Goal: Task Accomplishment & Management: Use online tool/utility

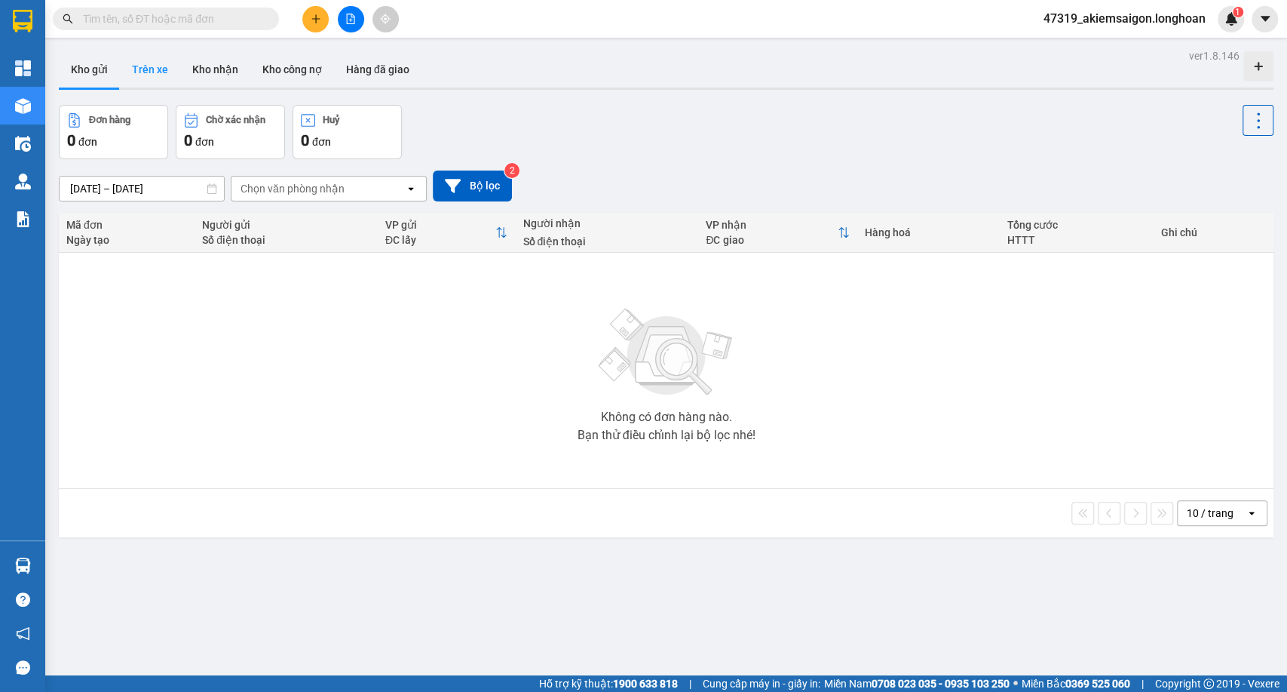
click at [168, 68] on button "Trên xe" at bounding box center [150, 69] width 60 height 36
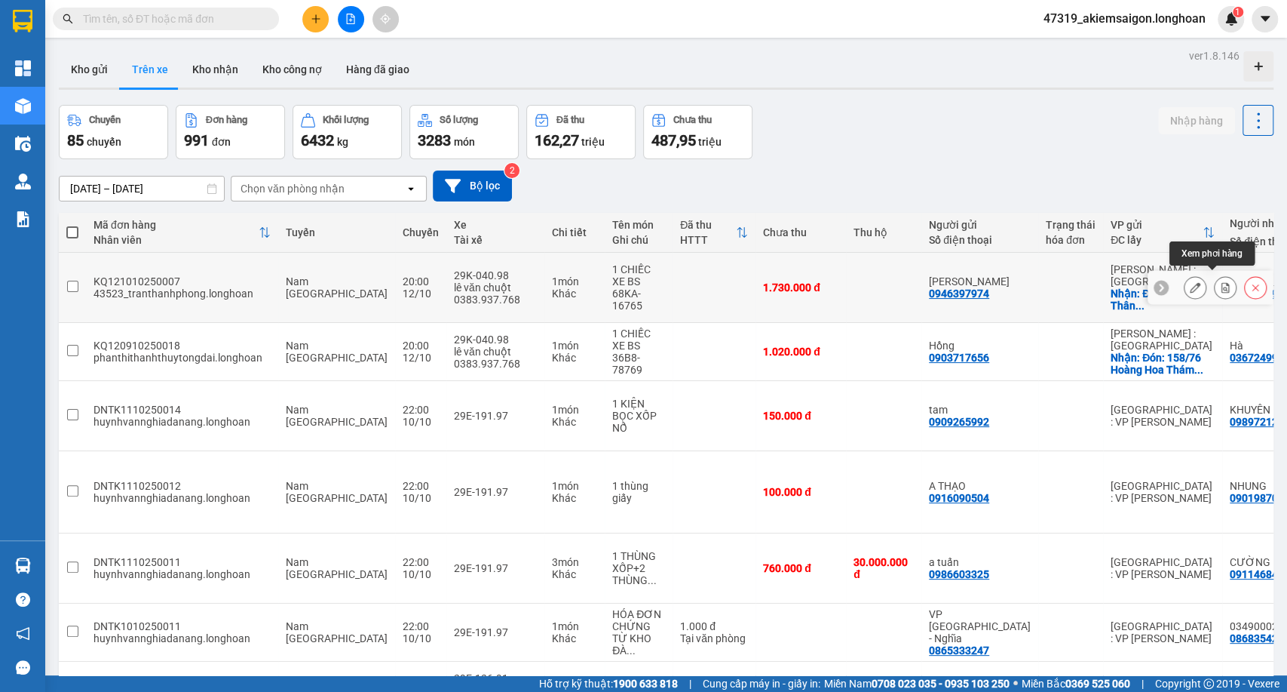
click at [1220, 282] on icon at bounding box center [1225, 287] width 11 height 11
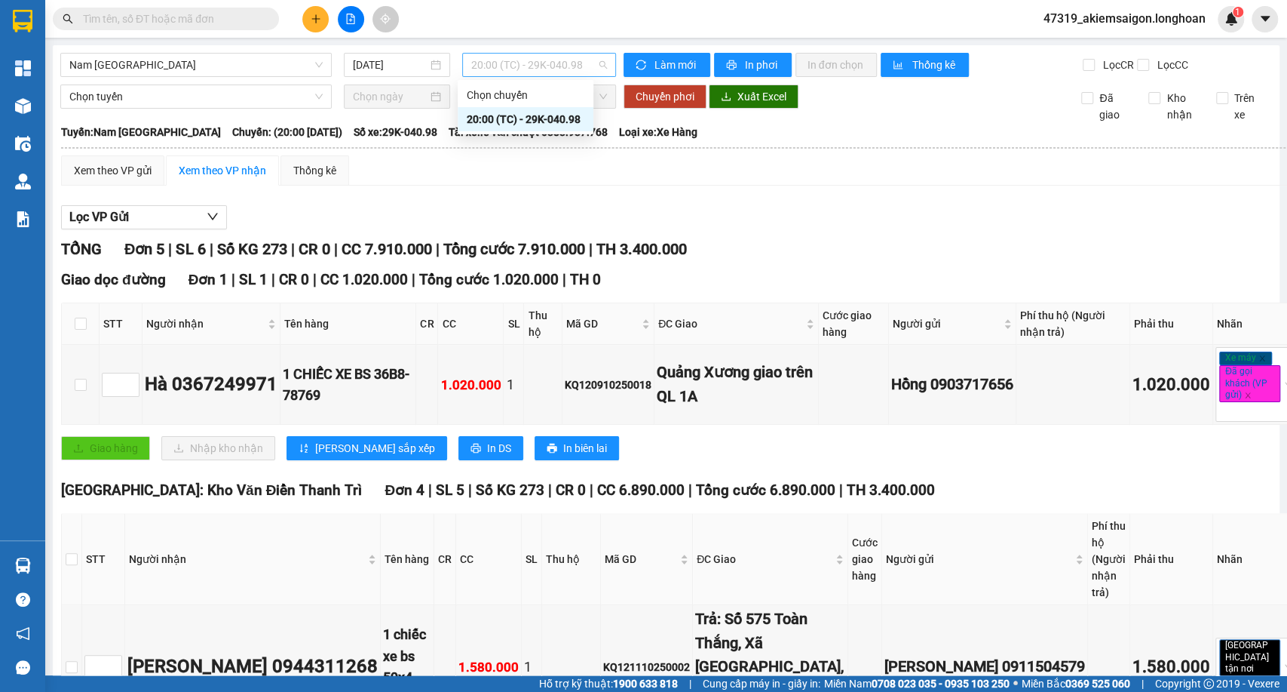
click at [501, 71] on span "20:00 (TC) - 29K-040.98" at bounding box center [538, 65] width 135 height 23
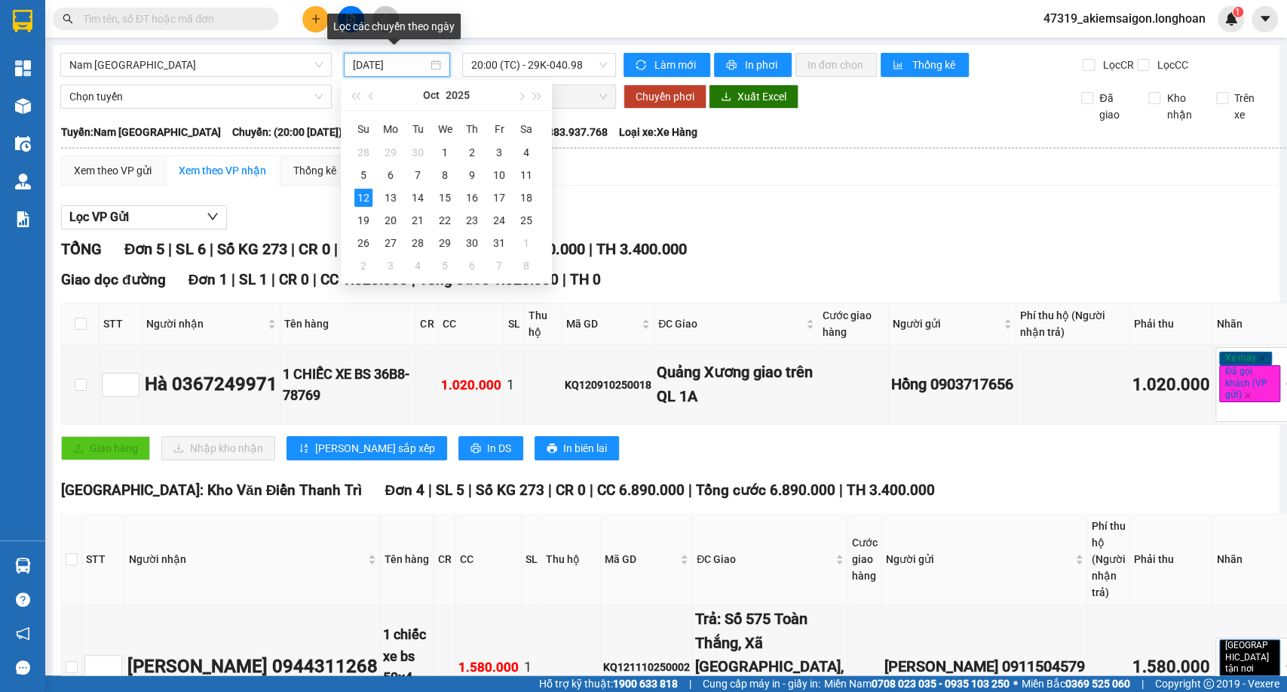
click at [362, 71] on input "[DATE]" at bounding box center [390, 65] width 75 height 17
click at [528, 172] on div "11" at bounding box center [526, 175] width 18 height 18
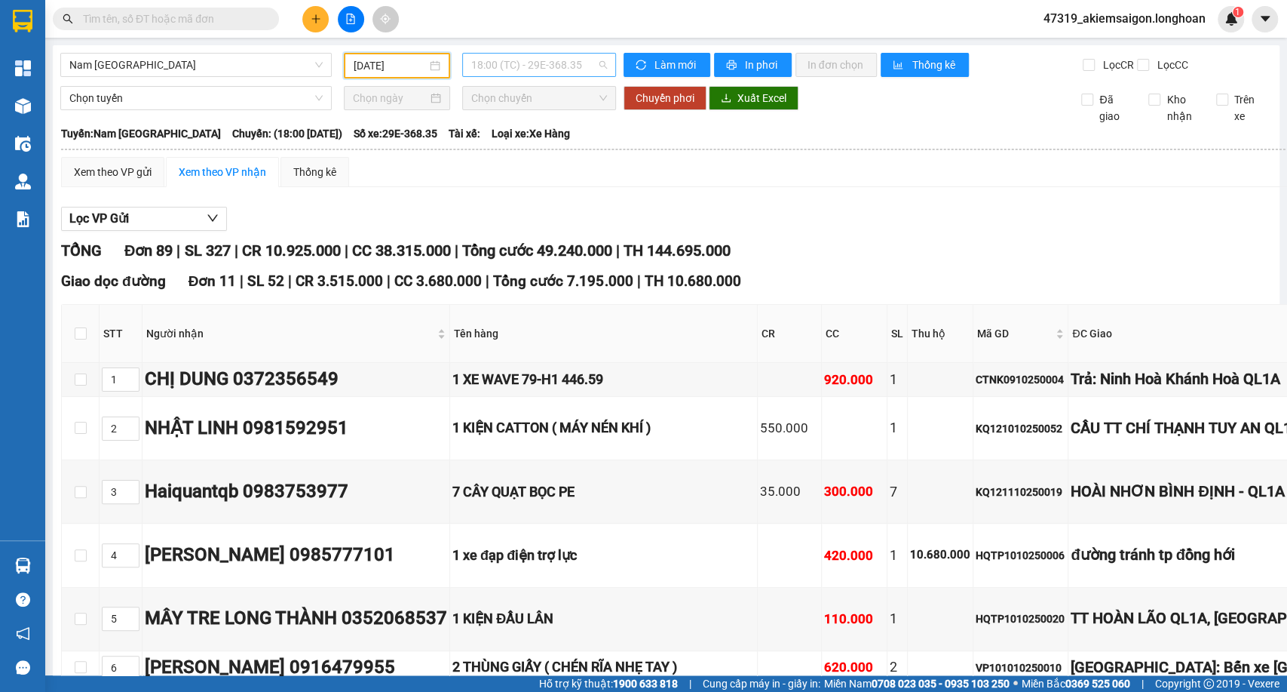
click at [531, 70] on span "18:00 (TC) - 29E-368.35" at bounding box center [538, 65] width 135 height 23
click at [753, 106] on span "Xuất Excel" at bounding box center [762, 98] width 49 height 17
click at [585, 57] on span "18:00 (TC) - 29E-368.35" at bounding box center [538, 65] width 135 height 23
click at [555, 143] on div "20:00 (TC) - 29K-107.57" at bounding box center [526, 143] width 118 height 17
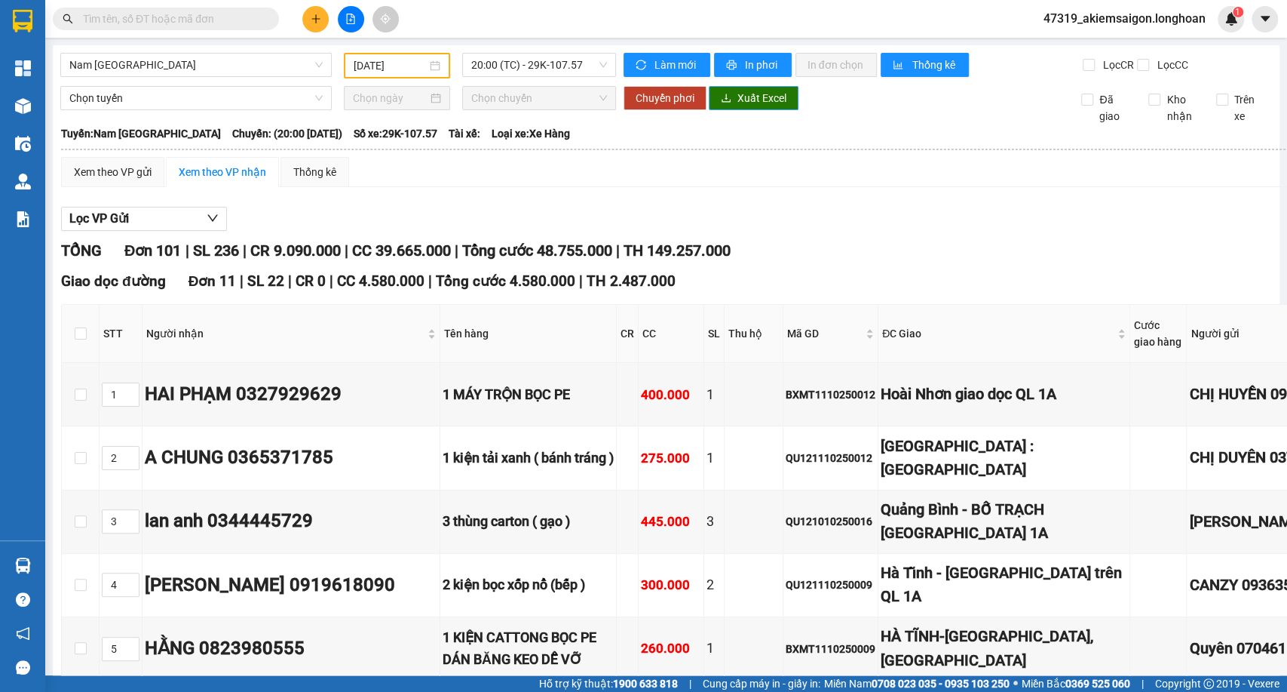
click at [741, 106] on span "Xuất Excel" at bounding box center [762, 98] width 49 height 17
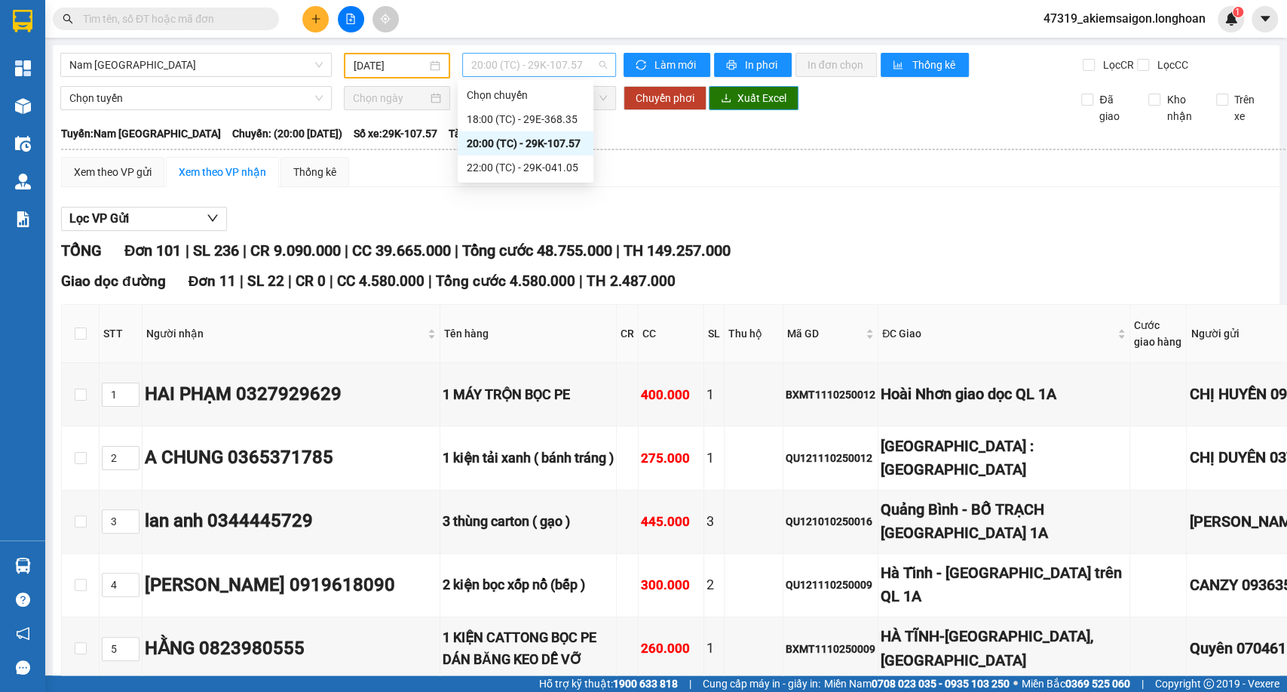
click at [567, 60] on span "20:00 (TC) - 29K-107.57" at bounding box center [538, 65] width 135 height 23
click at [536, 170] on div "22:00 (TC) - 29K-041.05" at bounding box center [526, 167] width 118 height 17
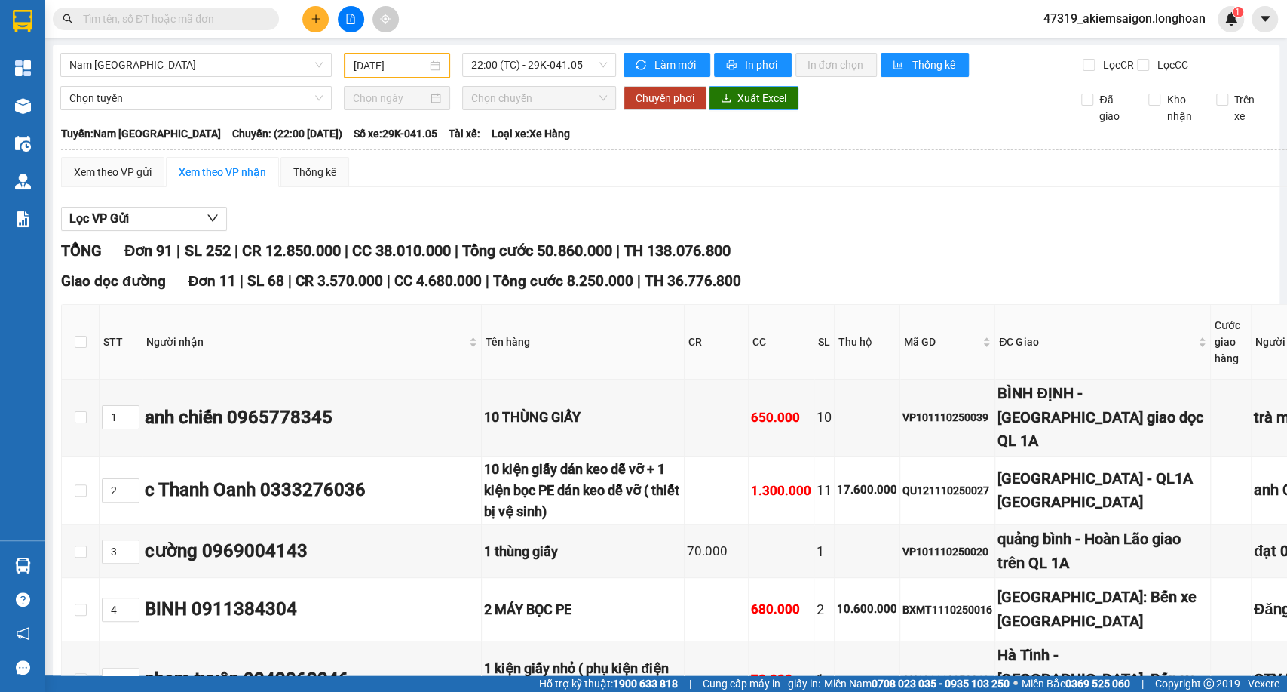
click at [760, 106] on span "Xuất Excel" at bounding box center [762, 98] width 49 height 17
click at [400, 72] on input "[DATE]" at bounding box center [390, 65] width 73 height 17
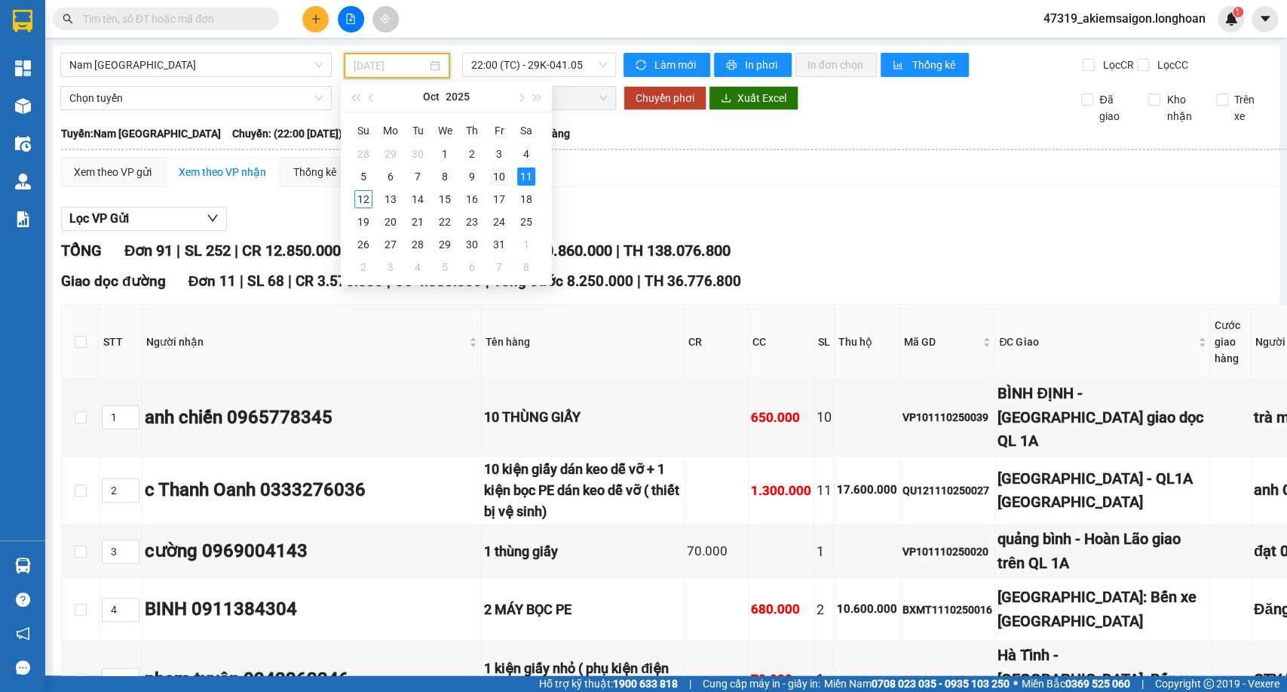
click at [491, 171] on div "10" at bounding box center [499, 176] width 18 height 18
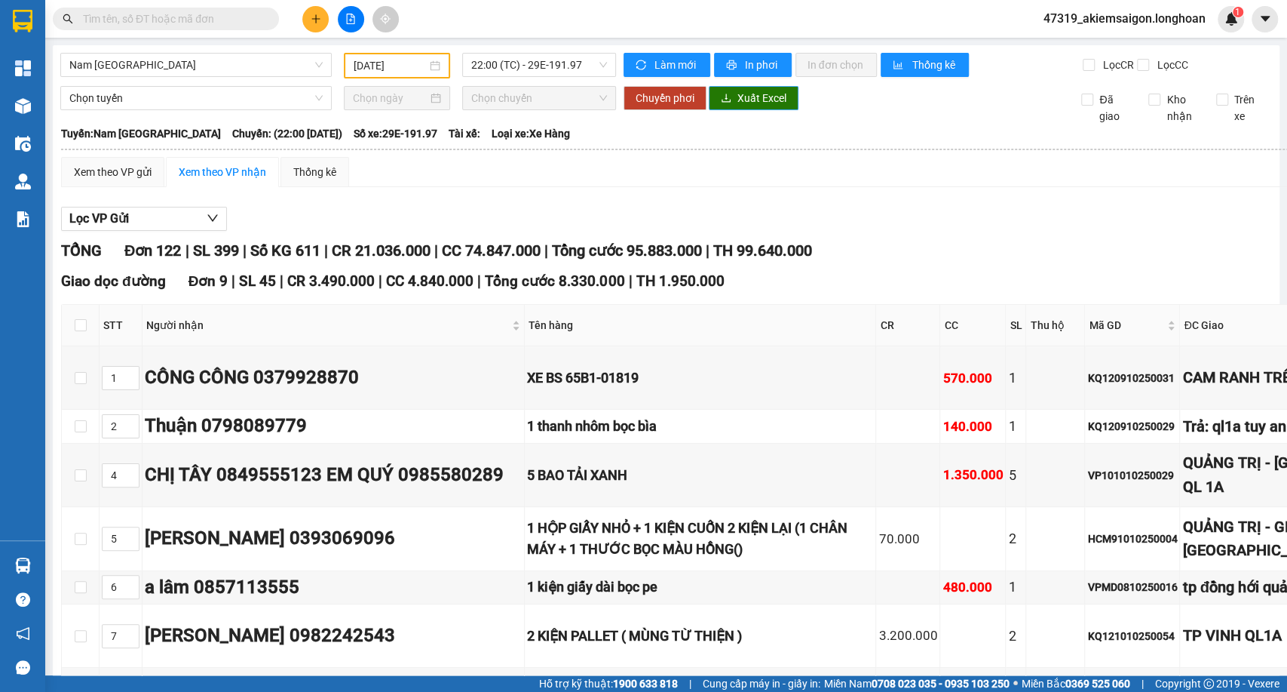
click at [751, 106] on span "Xuất Excel" at bounding box center [762, 98] width 49 height 17
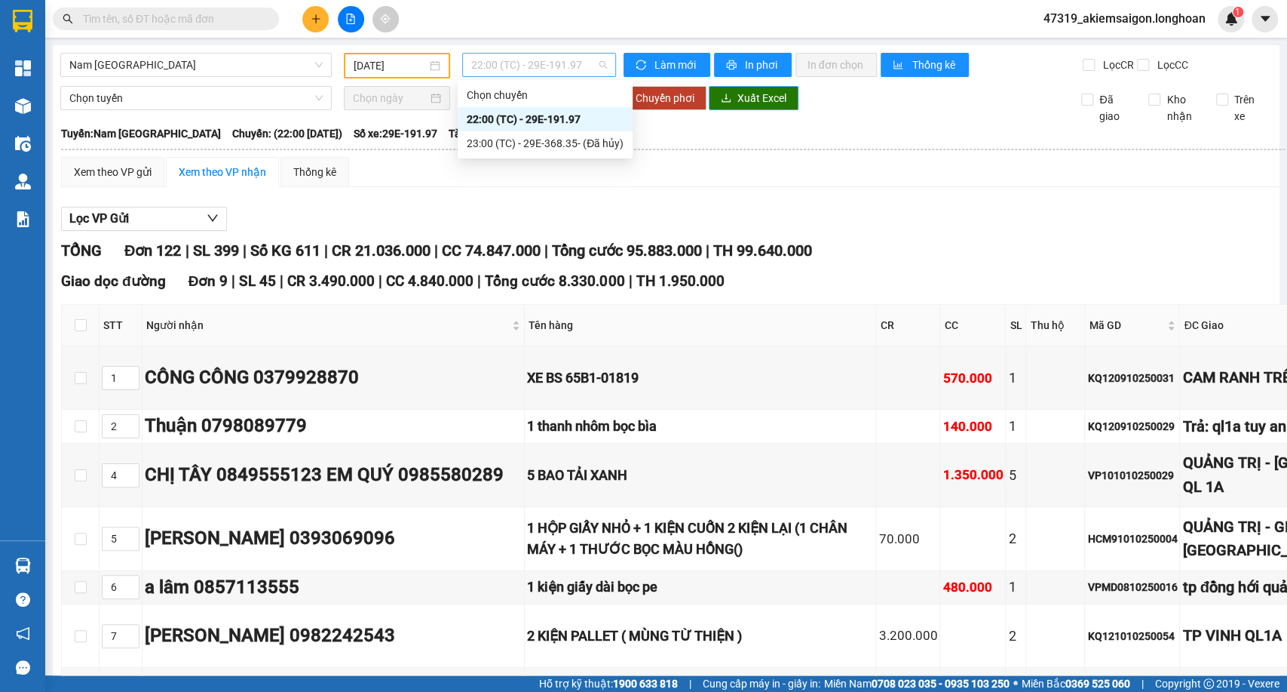
click at [536, 55] on span "22:00 (TC) - 29E-191.97" at bounding box center [538, 65] width 135 height 23
click at [509, 140] on div "23:00 (TC) - 29E-368.35 - (Đã hủy)" at bounding box center [545, 143] width 157 height 17
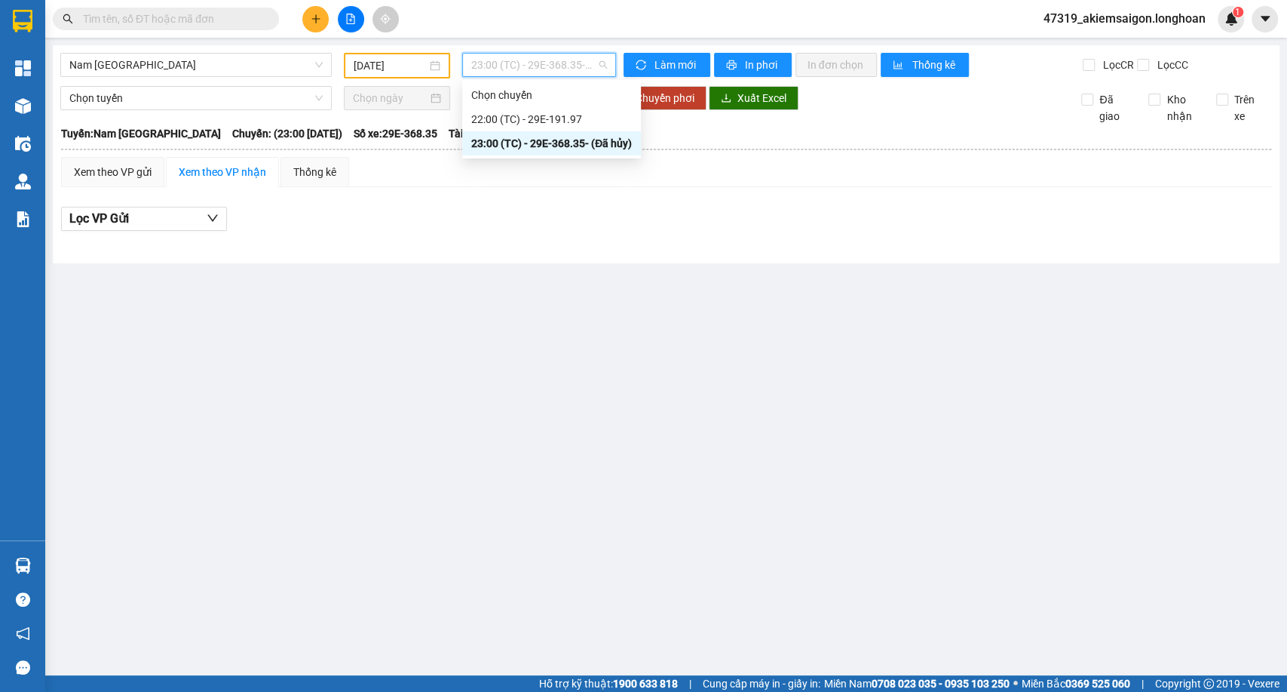
click at [477, 75] on span "23:00 (TC) - 29E-368.35 - (Đã hủy)" at bounding box center [538, 65] width 135 height 23
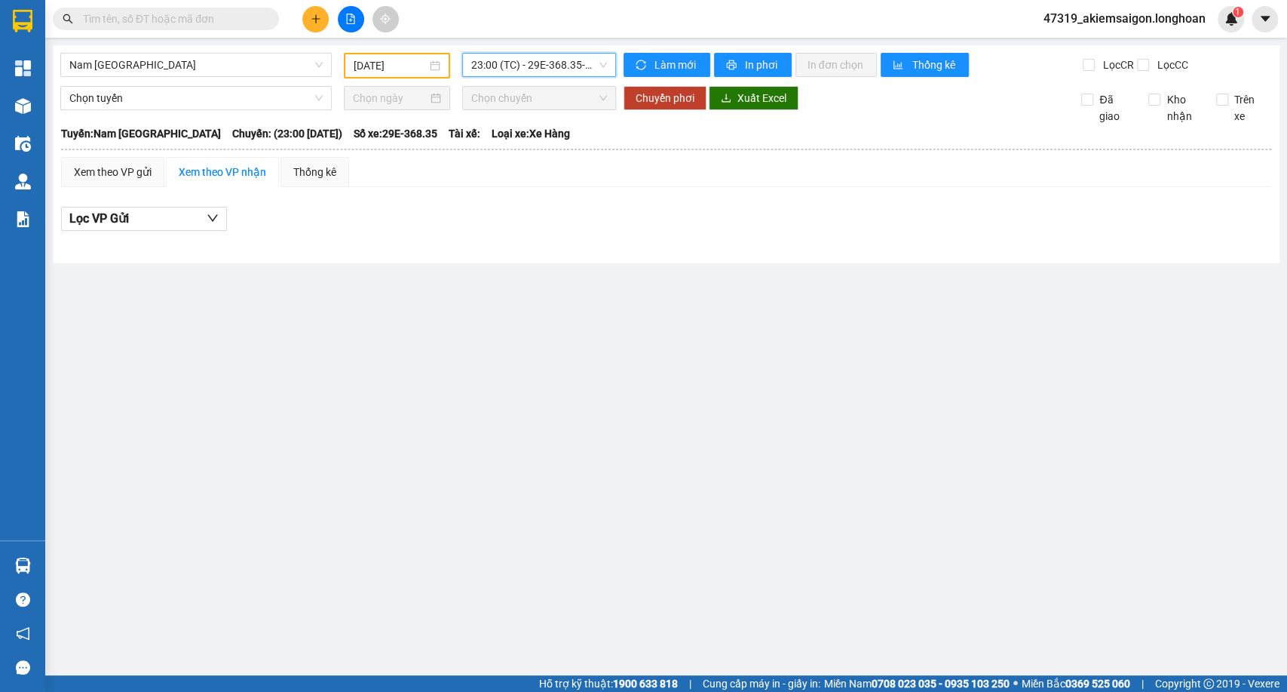
click at [477, 75] on span "23:00 (TC) - 29E-368.35 - (Đã hủy)" at bounding box center [538, 65] width 135 height 23
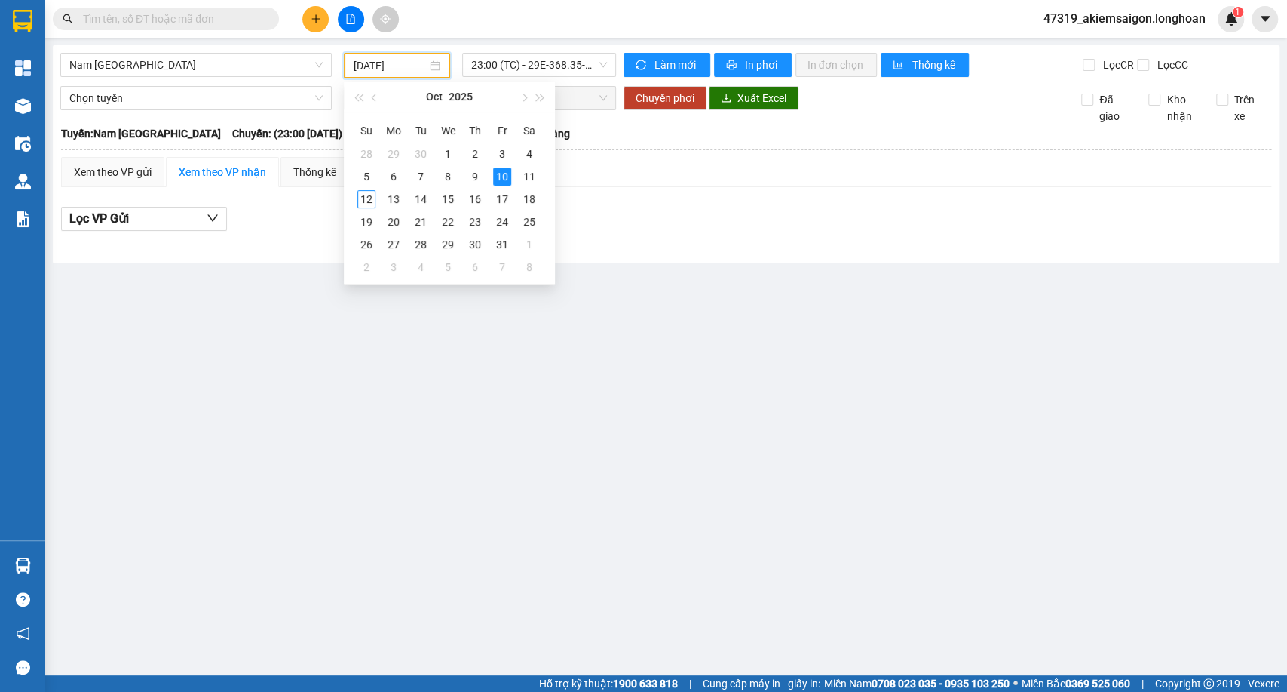
click at [387, 62] on input "[DATE]" at bounding box center [390, 65] width 73 height 17
click at [479, 179] on div "9" at bounding box center [475, 176] width 18 height 18
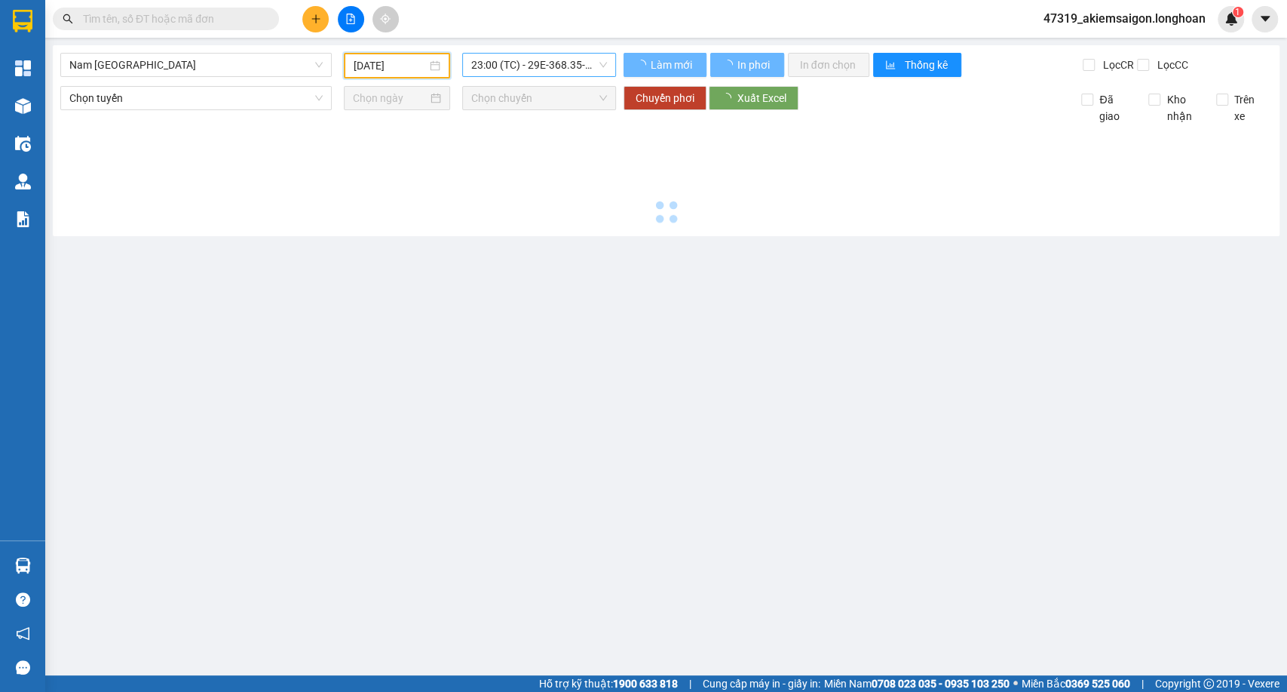
type input "[DATE]"
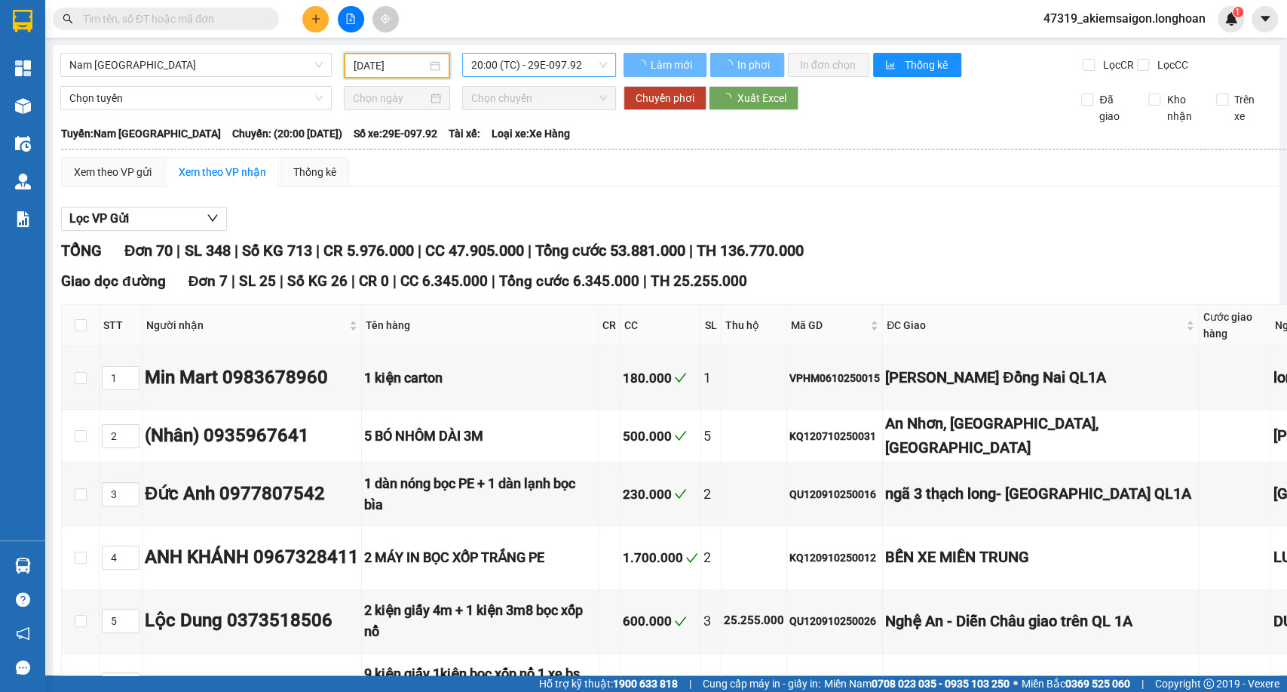
click at [537, 69] on span "20:00 (TC) - 29E-097.92" at bounding box center [538, 65] width 135 height 23
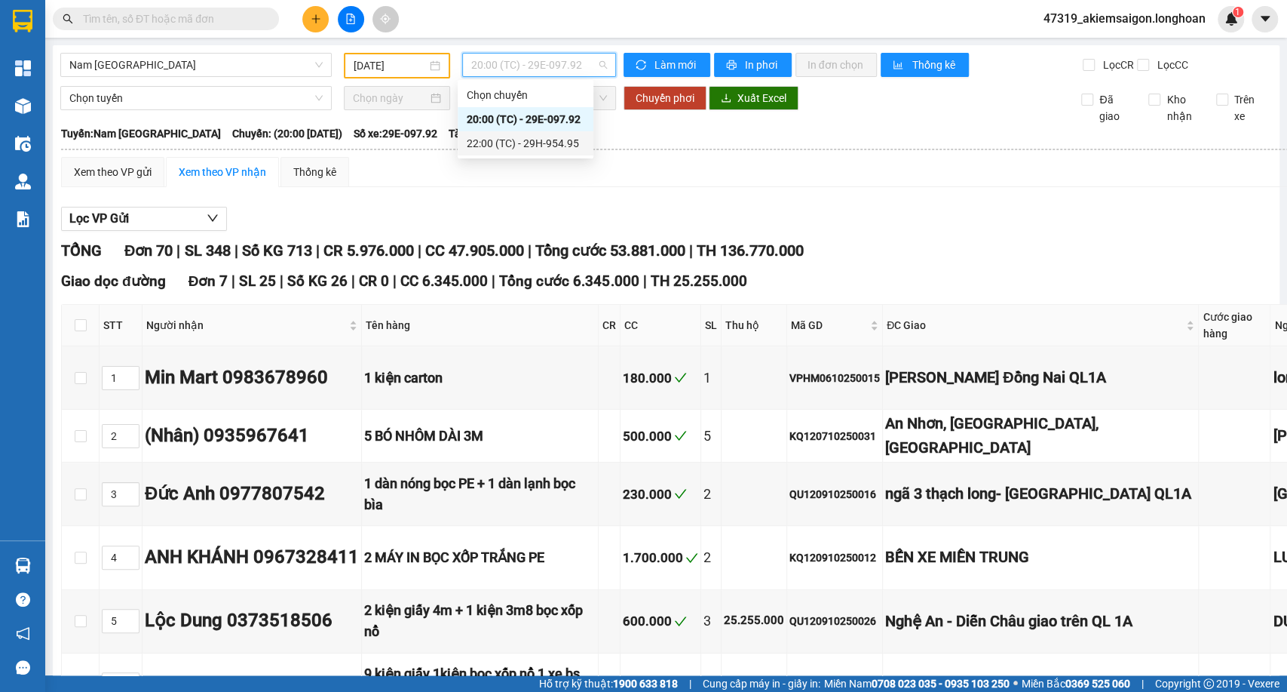
click at [519, 152] on div "22:00 (TC) - 29H-954.95" at bounding box center [526, 143] width 136 height 24
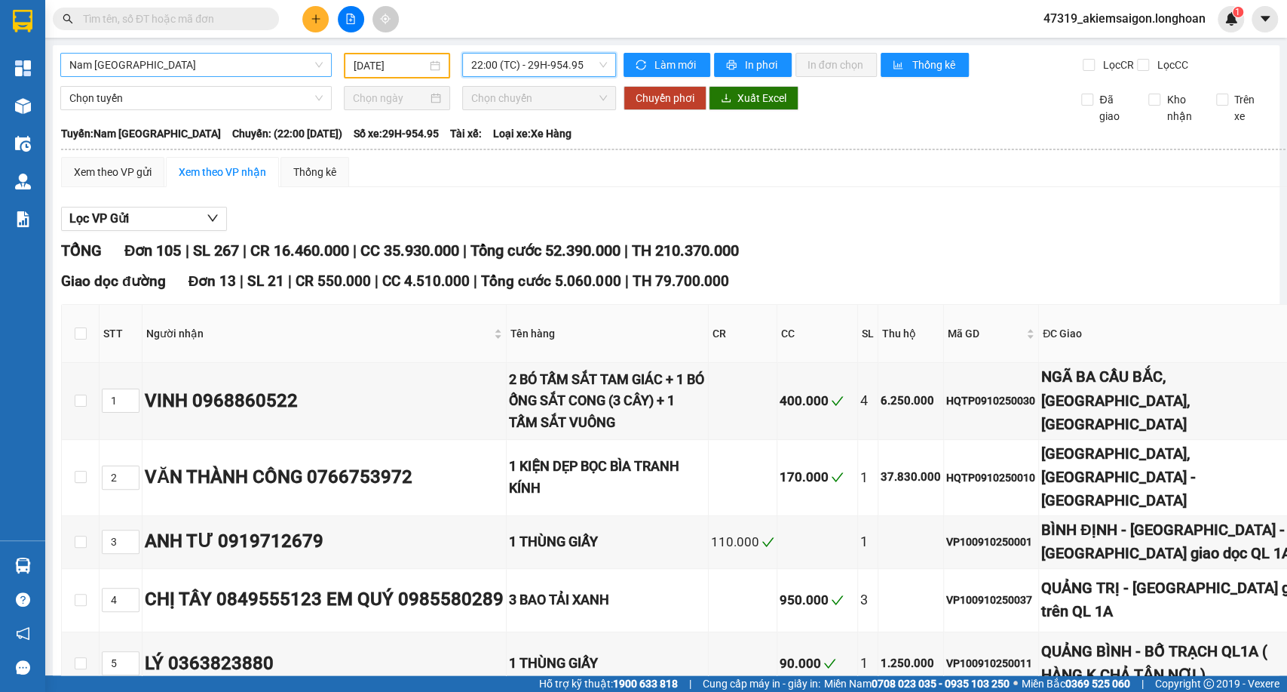
click at [251, 68] on span "Nam [GEOGRAPHIC_DATA]" at bounding box center [195, 65] width 253 height 23
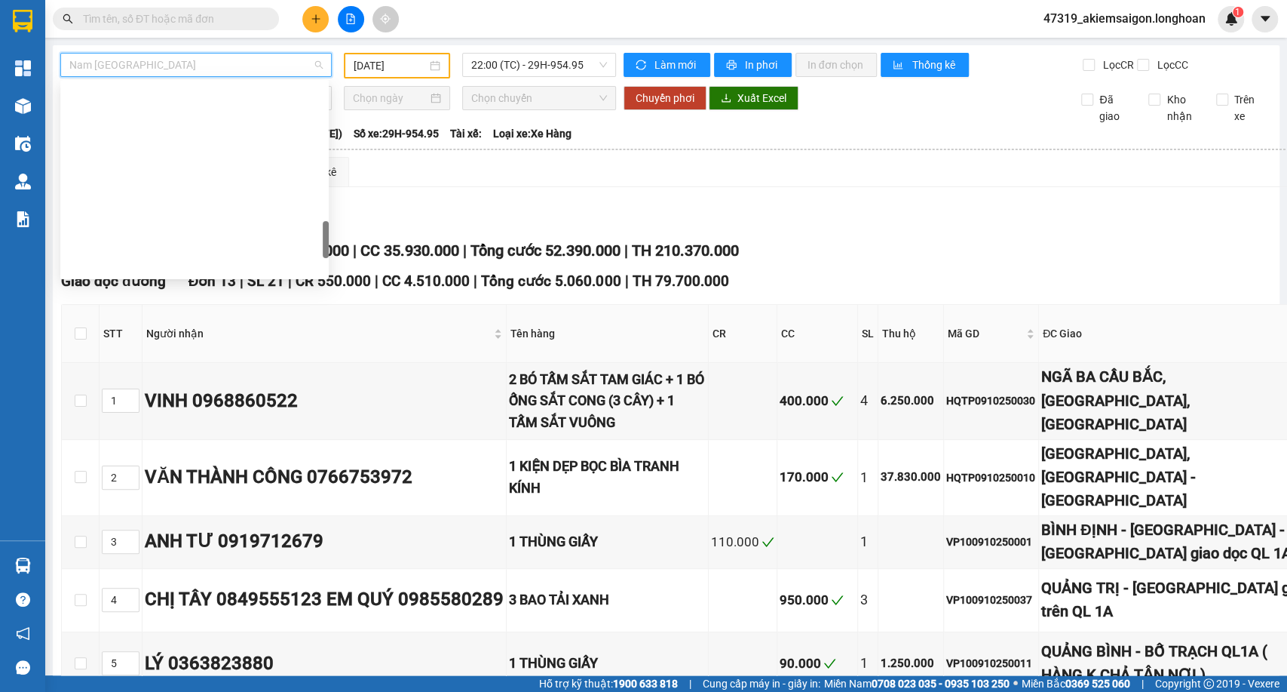
scroll to position [796, 0]
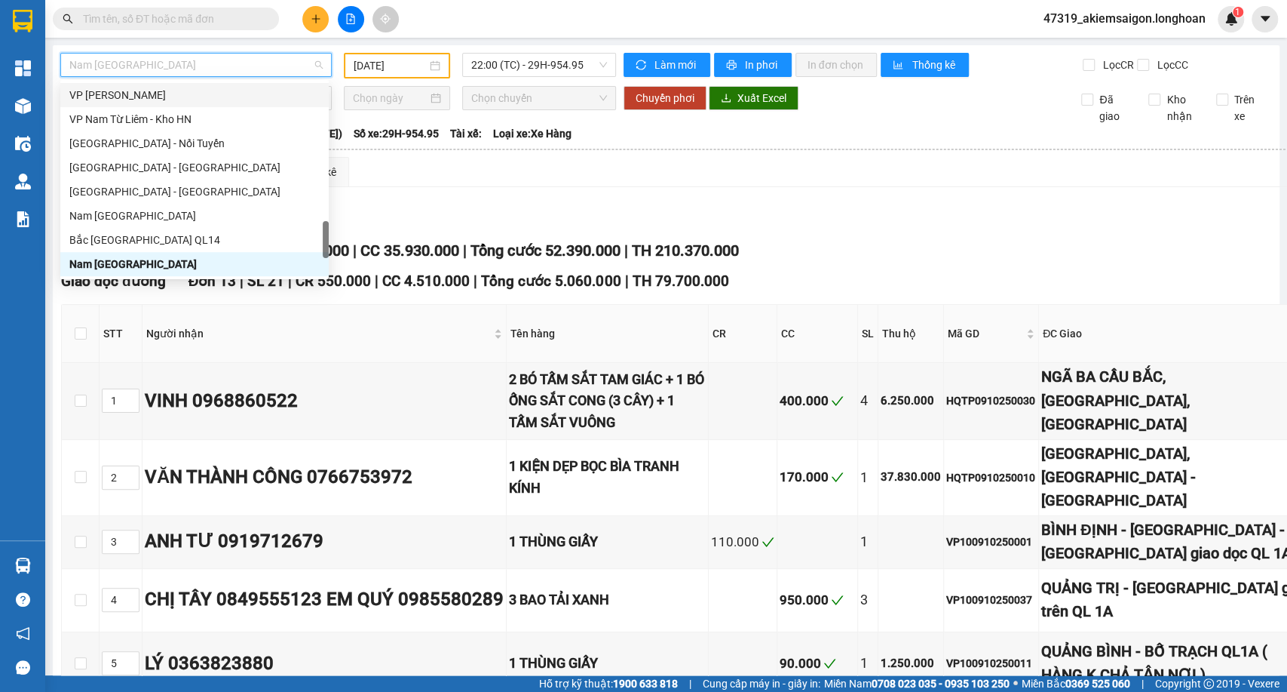
click at [185, 94] on div "VP [PERSON_NAME]" at bounding box center [194, 95] width 250 height 17
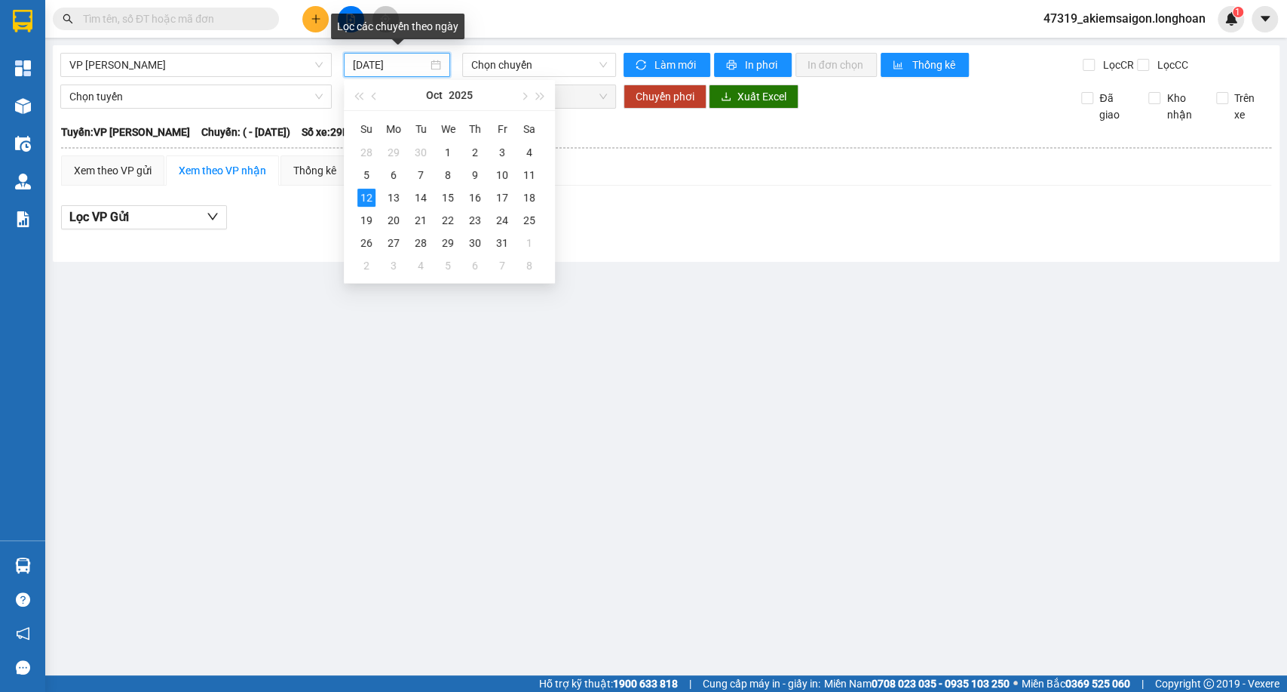
click at [408, 72] on input "[DATE]" at bounding box center [390, 65] width 75 height 17
click at [533, 166] on div "11" at bounding box center [529, 175] width 18 height 18
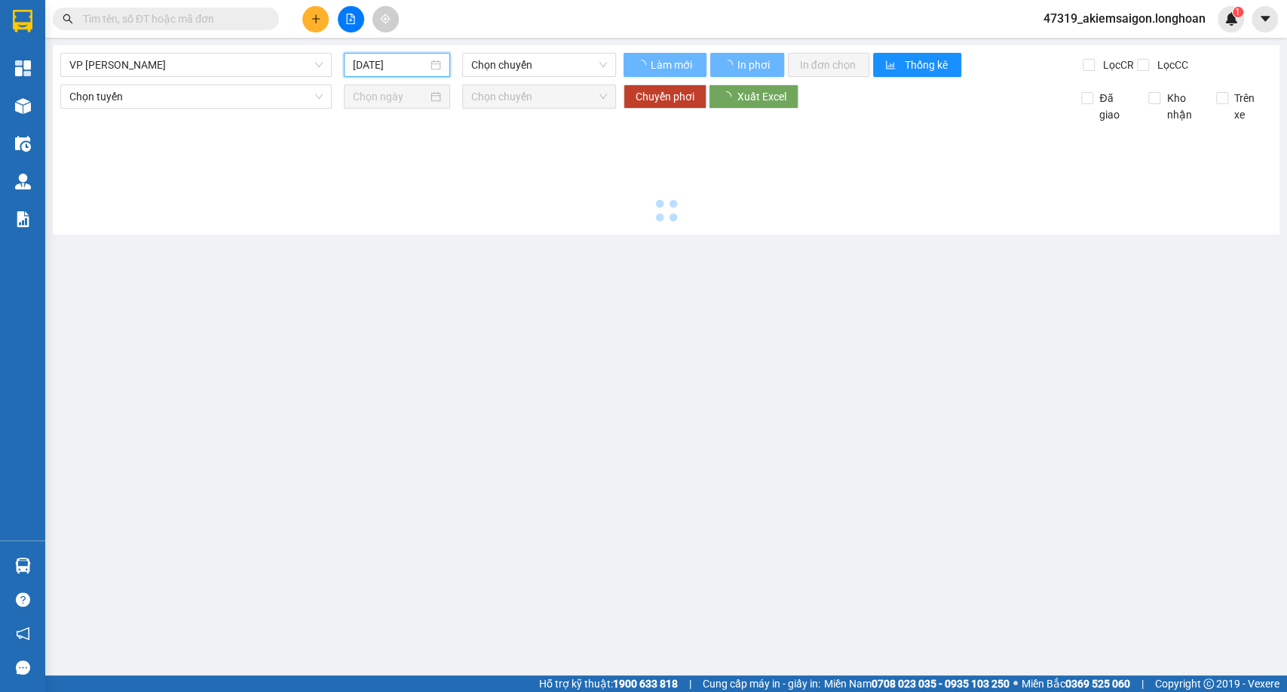
type input "[DATE]"
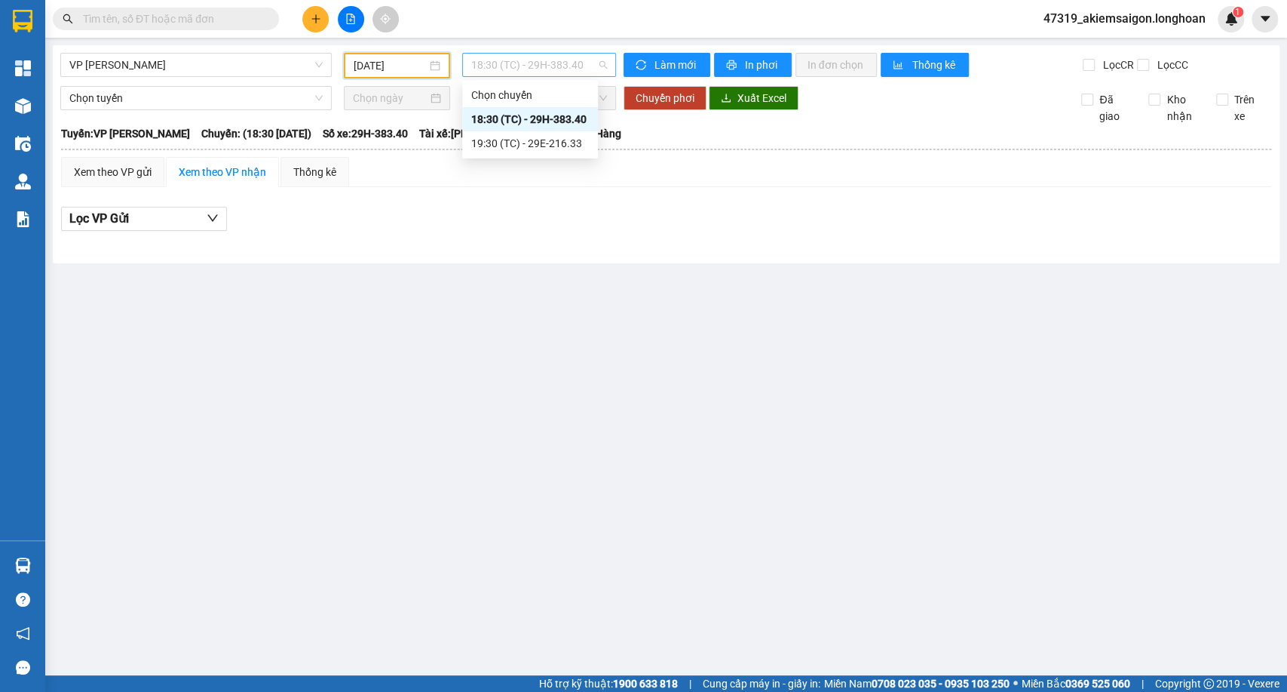
click at [561, 67] on span "18:30 (TC) - 29H-383.40" at bounding box center [538, 65] width 135 height 23
click at [539, 139] on div "19:30 (TC) - 29E-216.33" at bounding box center [530, 143] width 118 height 17
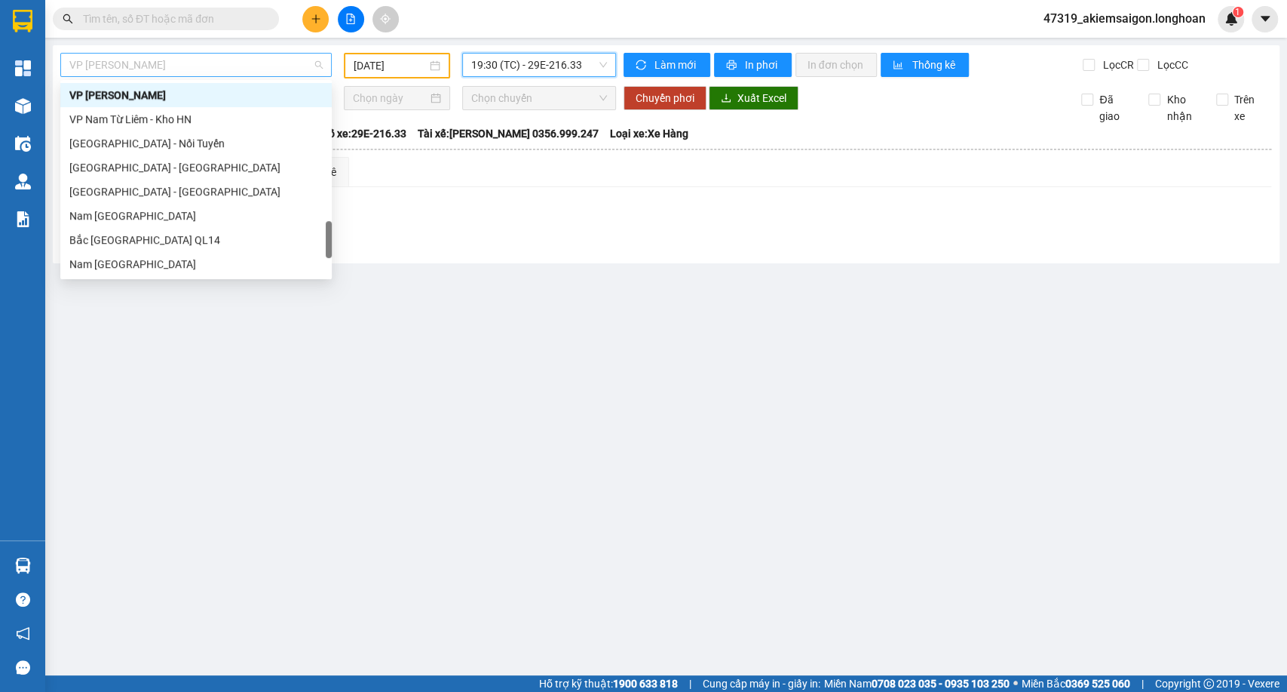
click at [253, 64] on span "VP [PERSON_NAME]" at bounding box center [195, 65] width 253 height 23
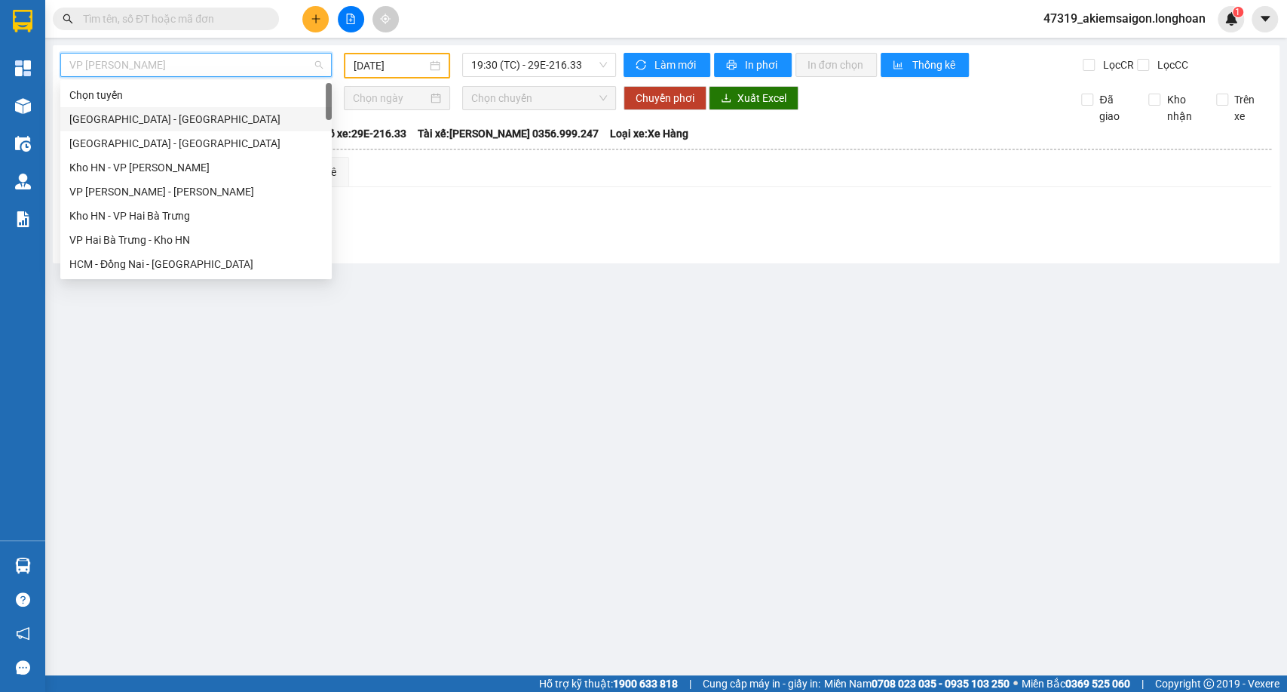
click at [159, 112] on div "[GEOGRAPHIC_DATA] - [GEOGRAPHIC_DATA]" at bounding box center [195, 119] width 253 height 17
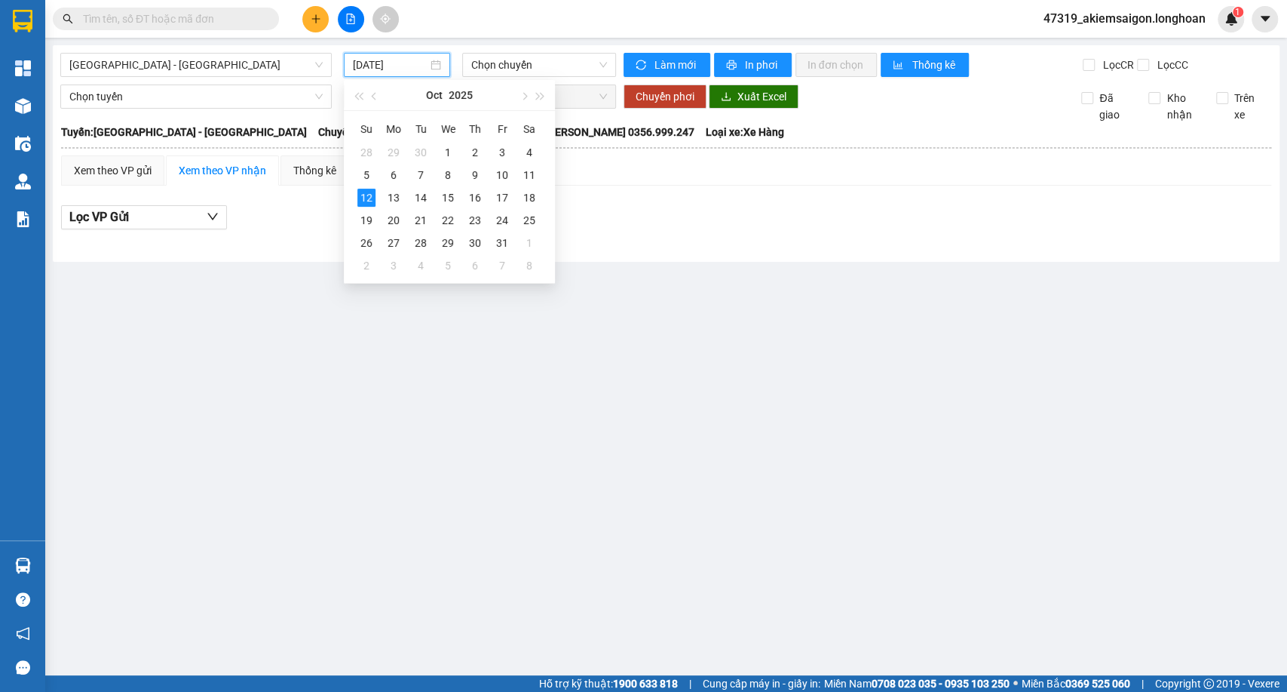
click at [370, 66] on input "[DATE]" at bounding box center [390, 65] width 75 height 17
click at [519, 173] on td "11" at bounding box center [529, 175] width 27 height 23
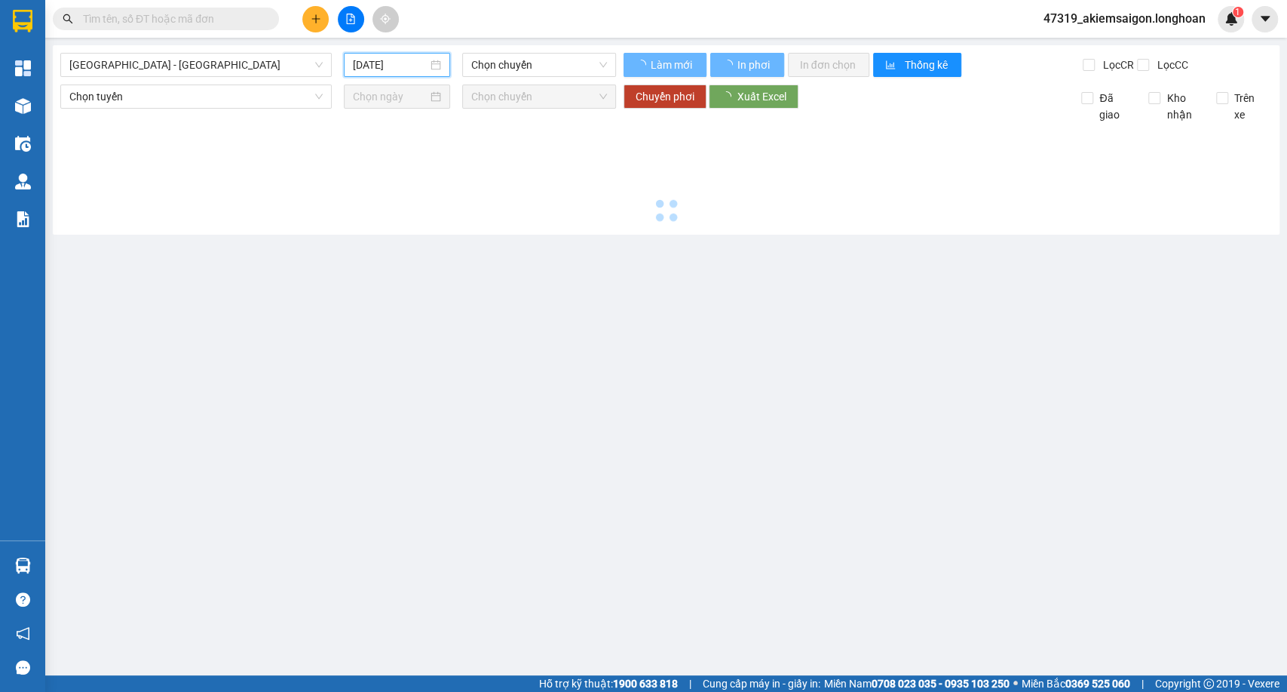
type input "[DATE]"
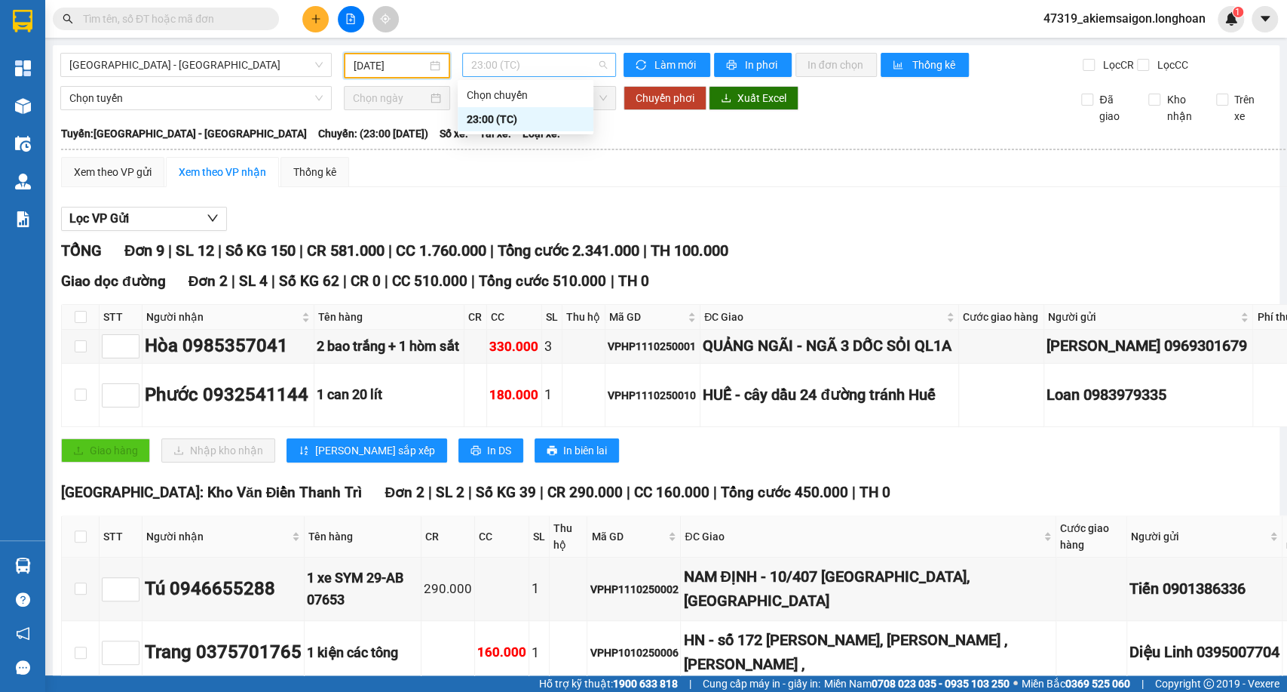
click at [558, 63] on span "23:00 (TC)" at bounding box center [538, 65] width 135 height 23
click at [637, 156] on th at bounding box center [809, 150] width 1498 height 14
click at [758, 106] on span "Xuất Excel" at bounding box center [762, 98] width 49 height 17
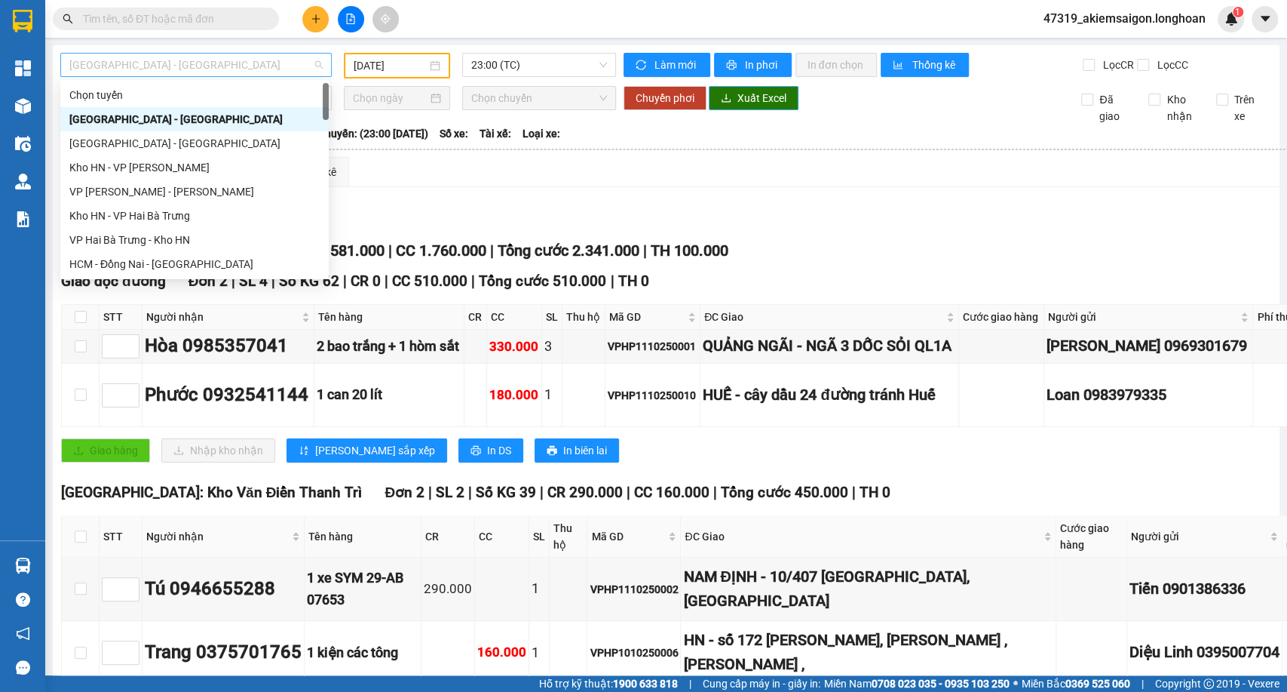
click at [284, 64] on span "[GEOGRAPHIC_DATA] - [GEOGRAPHIC_DATA]" at bounding box center [195, 65] width 253 height 23
click at [151, 139] on div "[GEOGRAPHIC_DATA] - [GEOGRAPHIC_DATA]" at bounding box center [194, 143] width 250 height 17
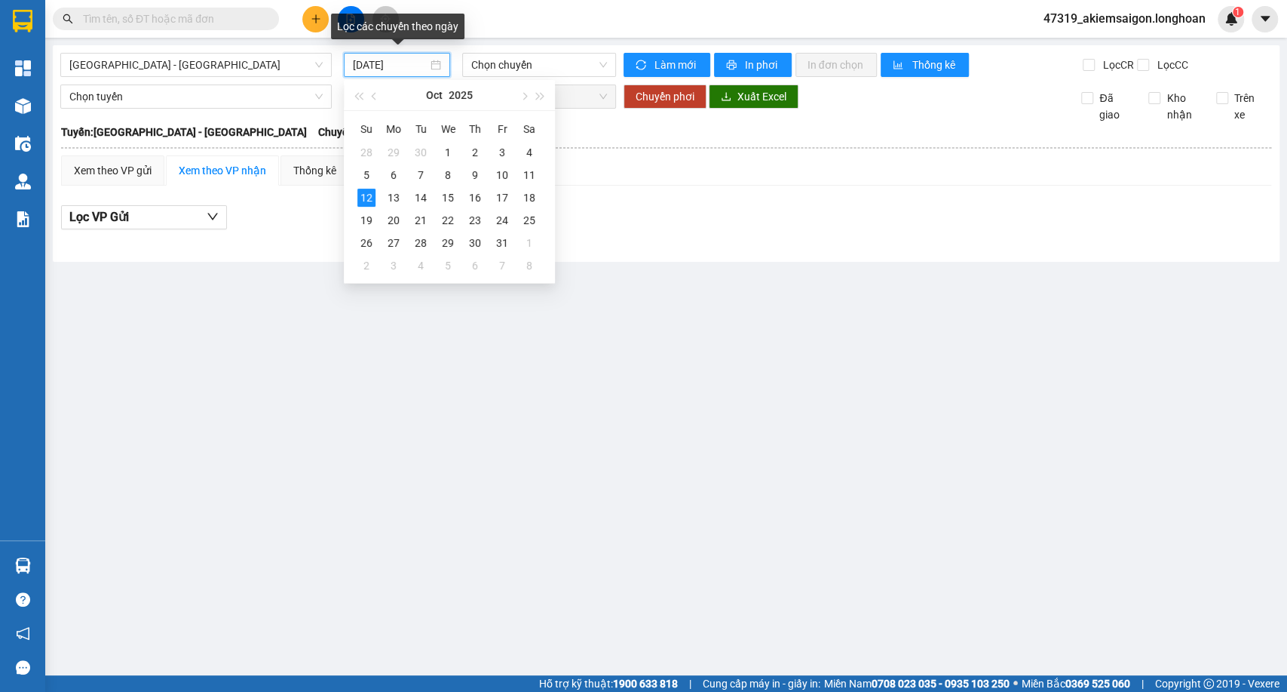
click at [414, 62] on input "[DATE]" at bounding box center [390, 65] width 75 height 17
click at [534, 176] on div "11" at bounding box center [529, 175] width 18 height 18
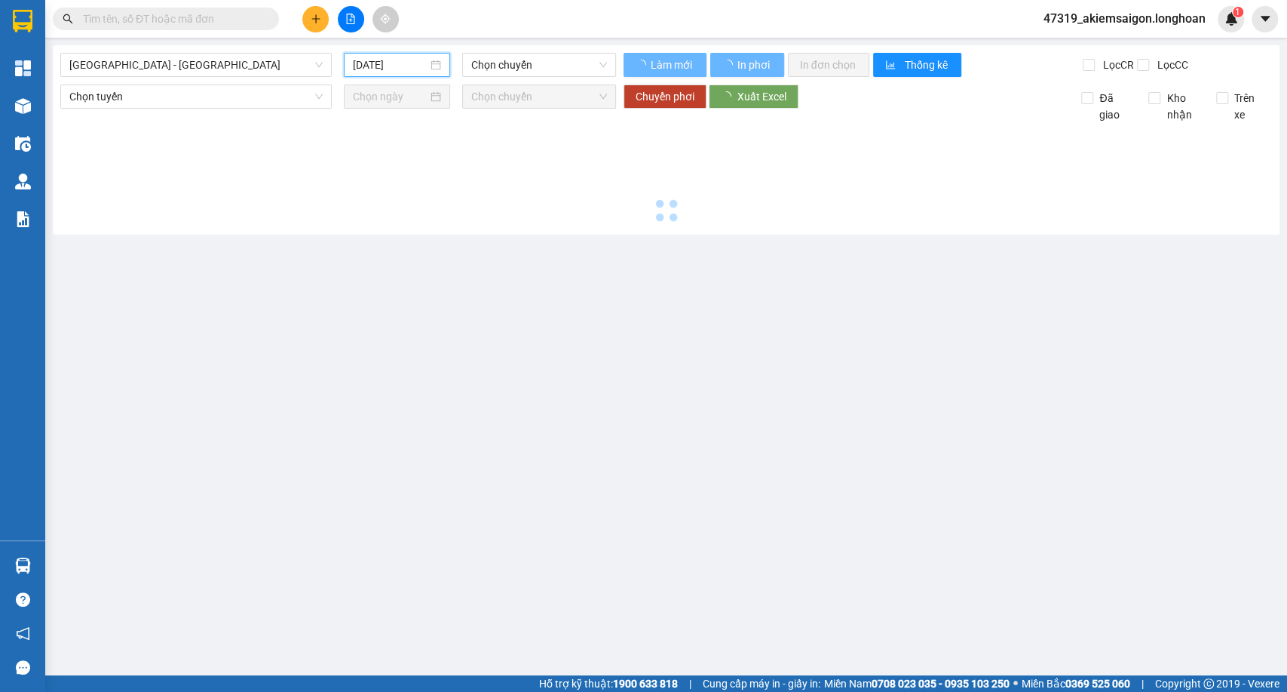
type input "[DATE]"
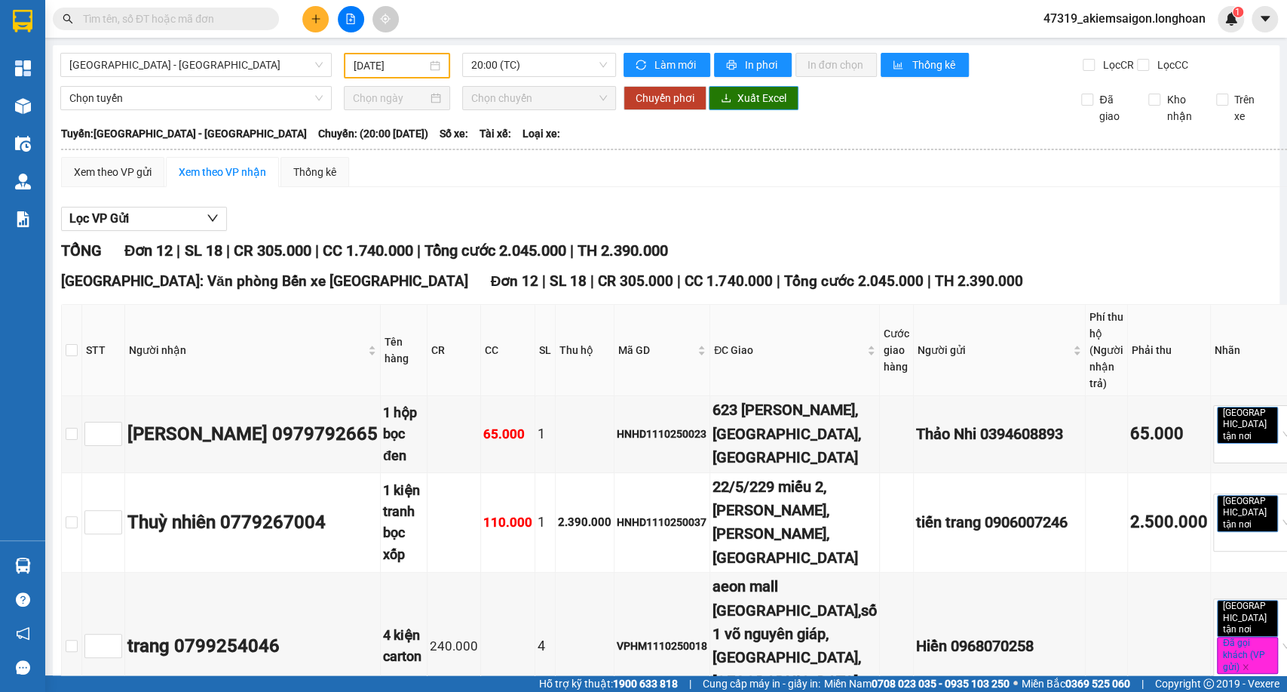
click at [754, 106] on span "Xuất Excel" at bounding box center [762, 98] width 49 height 17
click at [477, 59] on span "20:00 (TC)" at bounding box center [538, 65] width 135 height 23
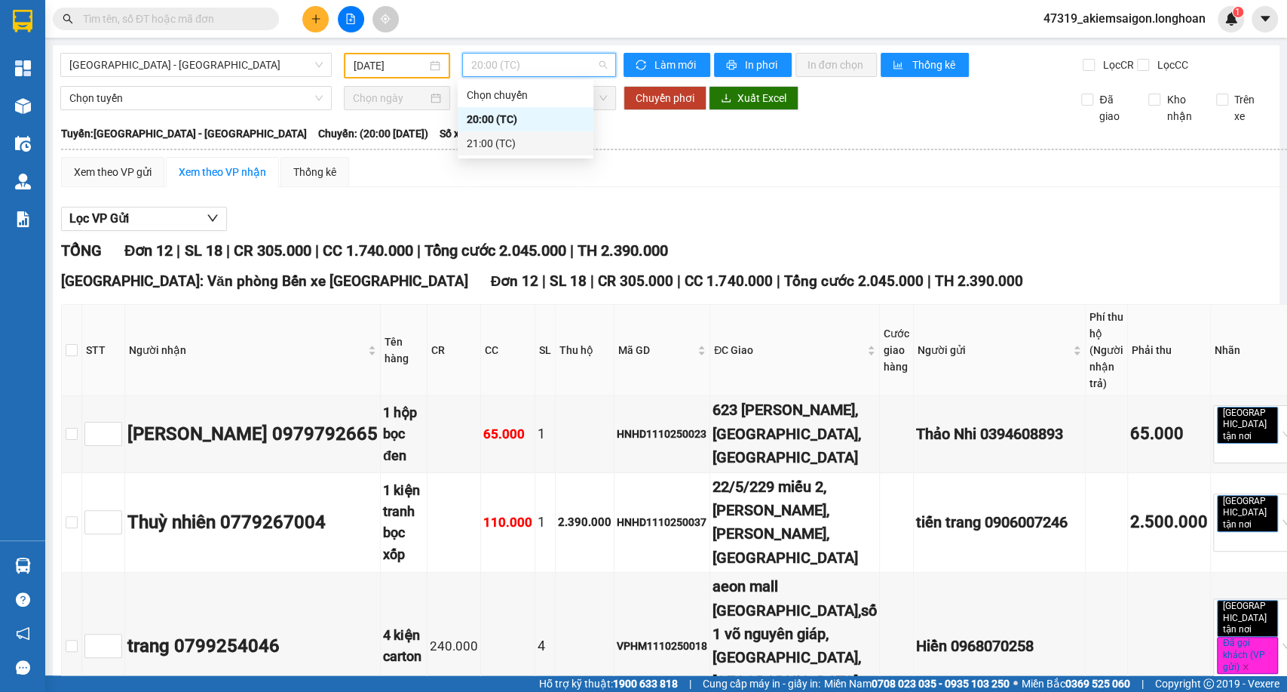
click at [487, 137] on div "21:00 (TC)" at bounding box center [526, 143] width 118 height 17
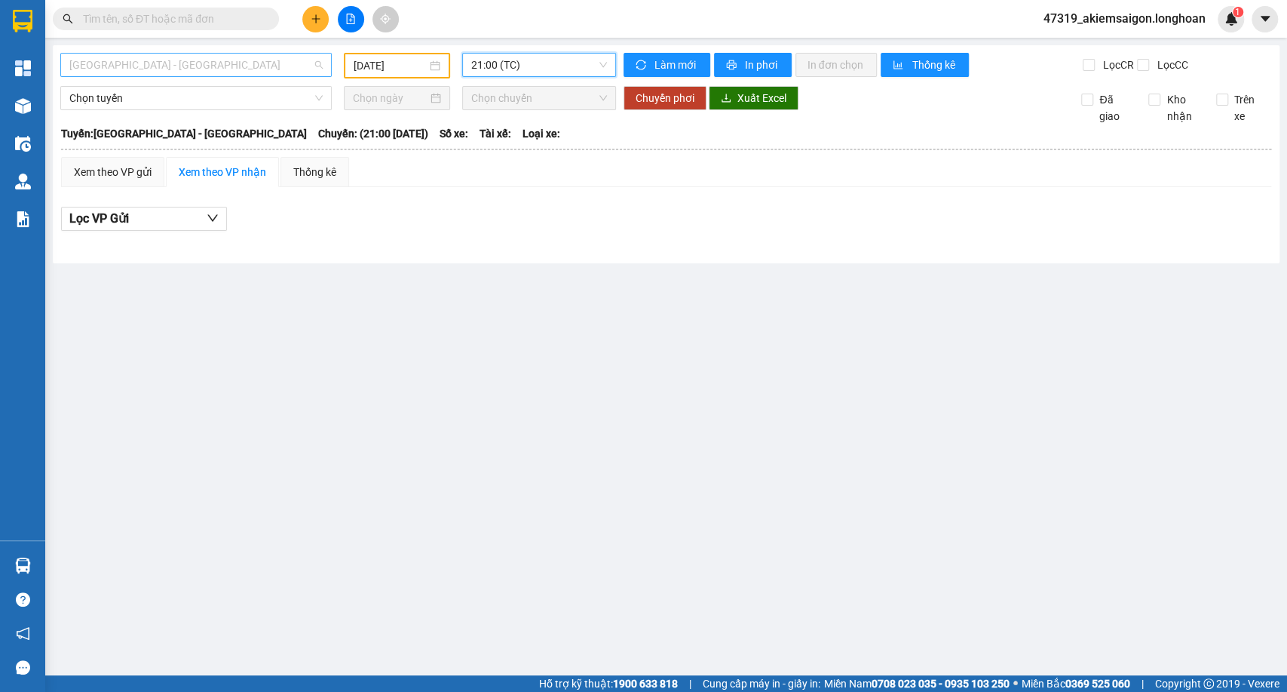
click at [209, 63] on span "[GEOGRAPHIC_DATA] - [GEOGRAPHIC_DATA]" at bounding box center [195, 65] width 253 height 23
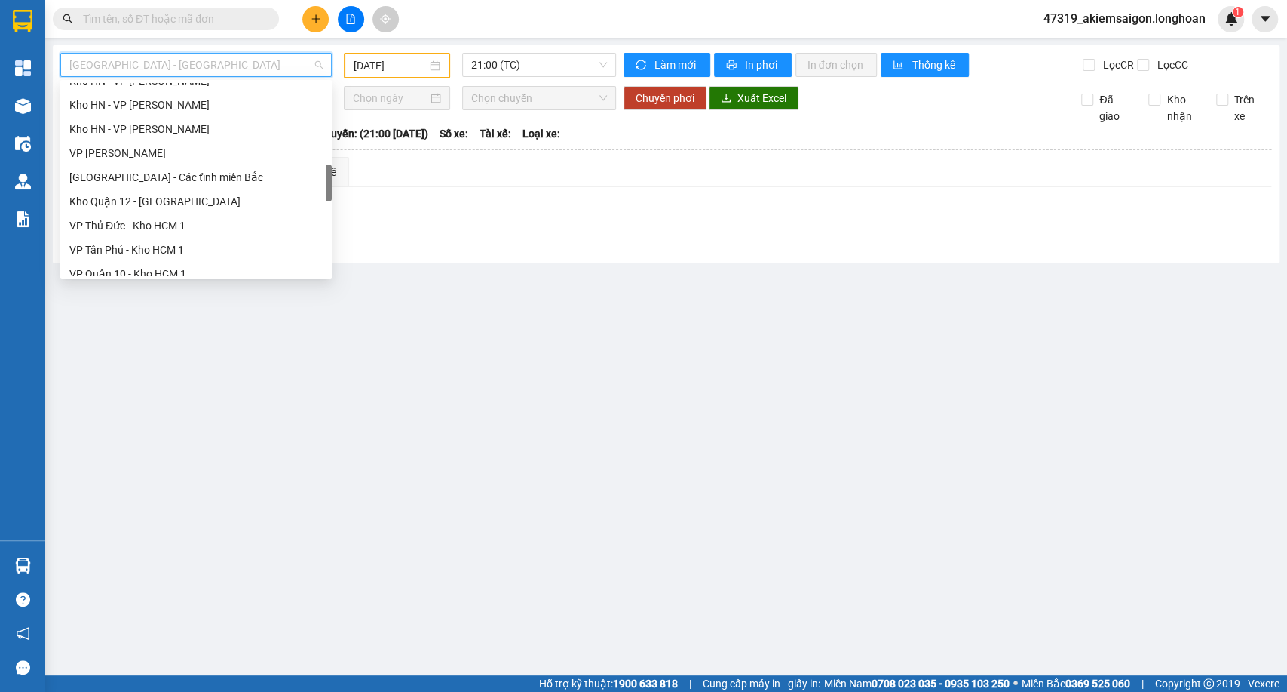
scroll to position [546, 0]
click at [189, 166] on div "[GEOGRAPHIC_DATA] - Các tỉnh miền Bắc" at bounding box center [195, 176] width 271 height 24
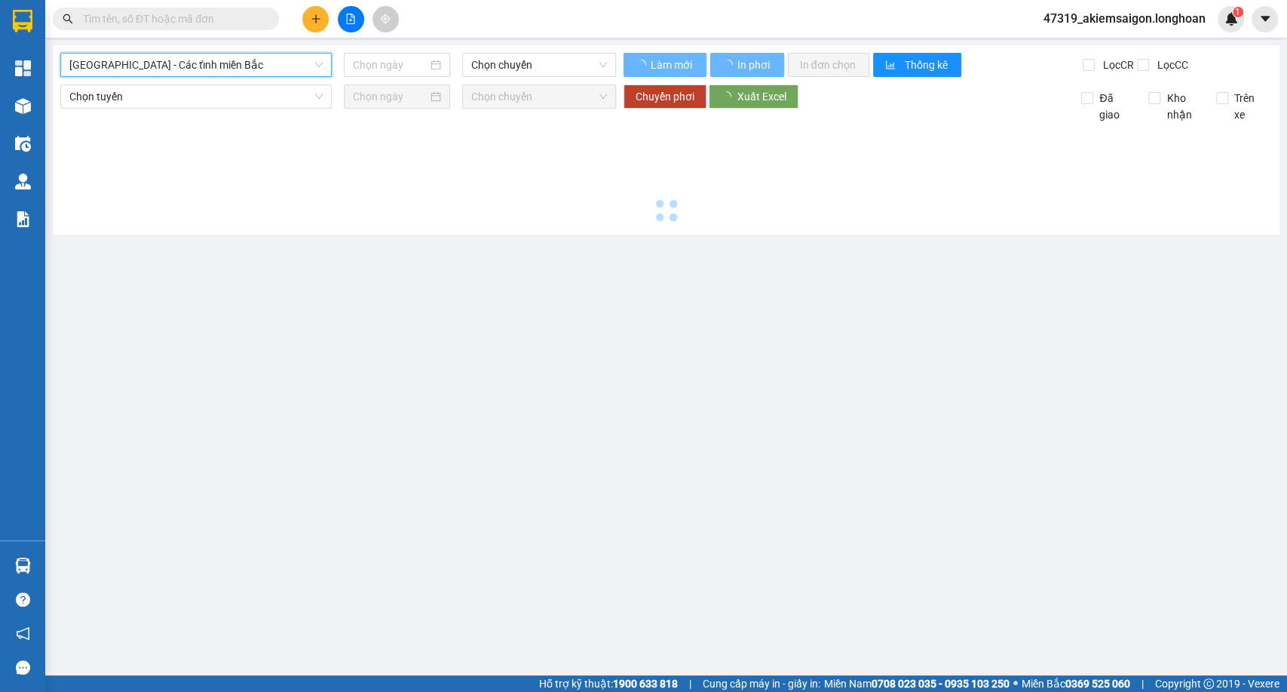
type input "[DATE]"
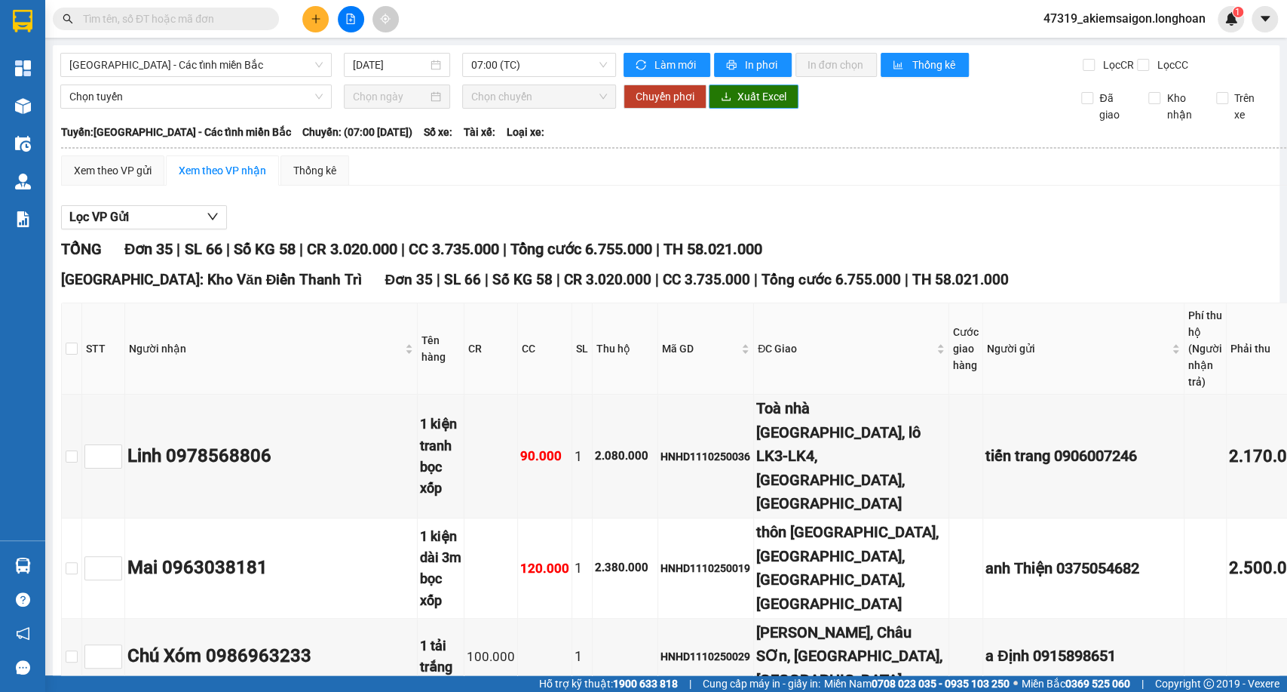
click at [765, 104] on span "Xuất Excel" at bounding box center [762, 96] width 49 height 17
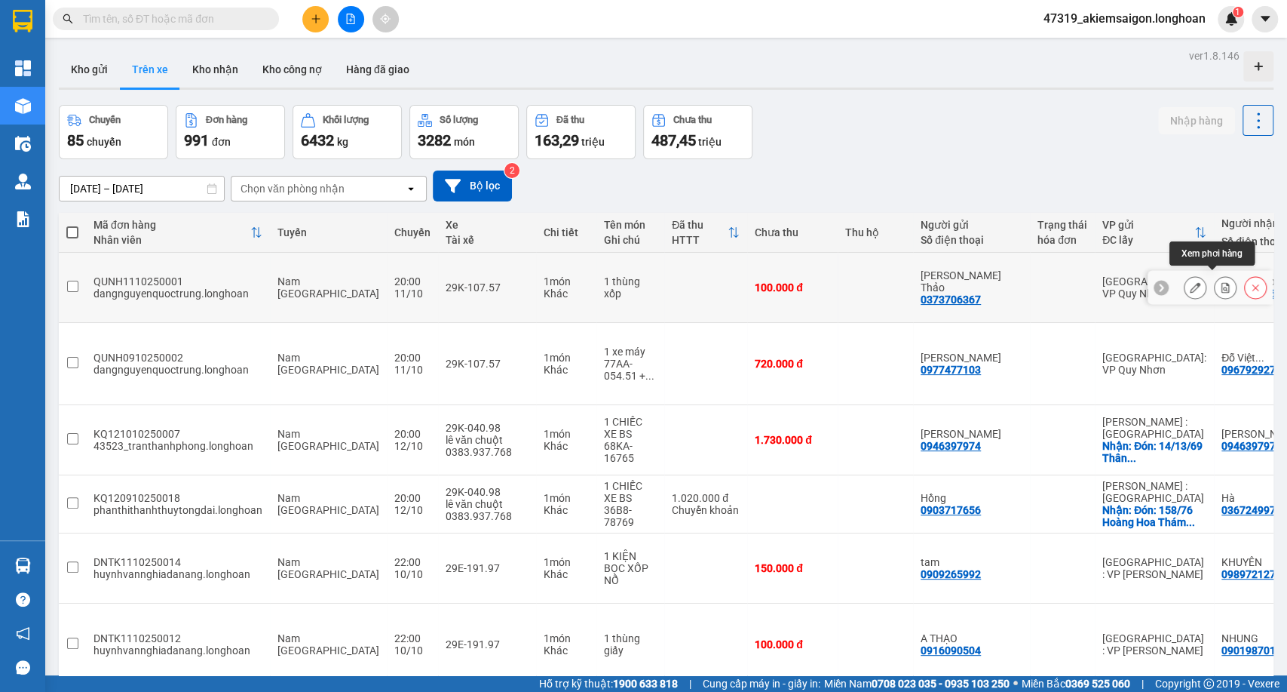
click at [1220, 282] on icon at bounding box center [1225, 287] width 11 height 11
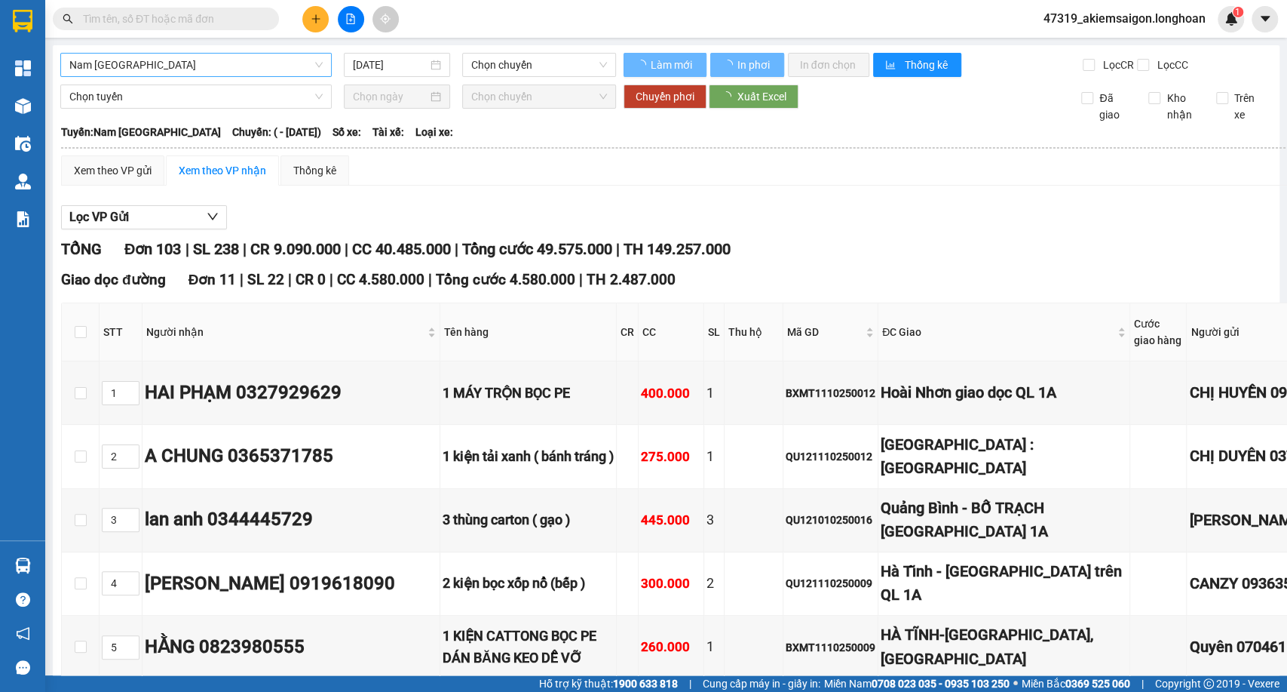
click at [219, 69] on span "Nam [GEOGRAPHIC_DATA]" at bounding box center [195, 65] width 253 height 23
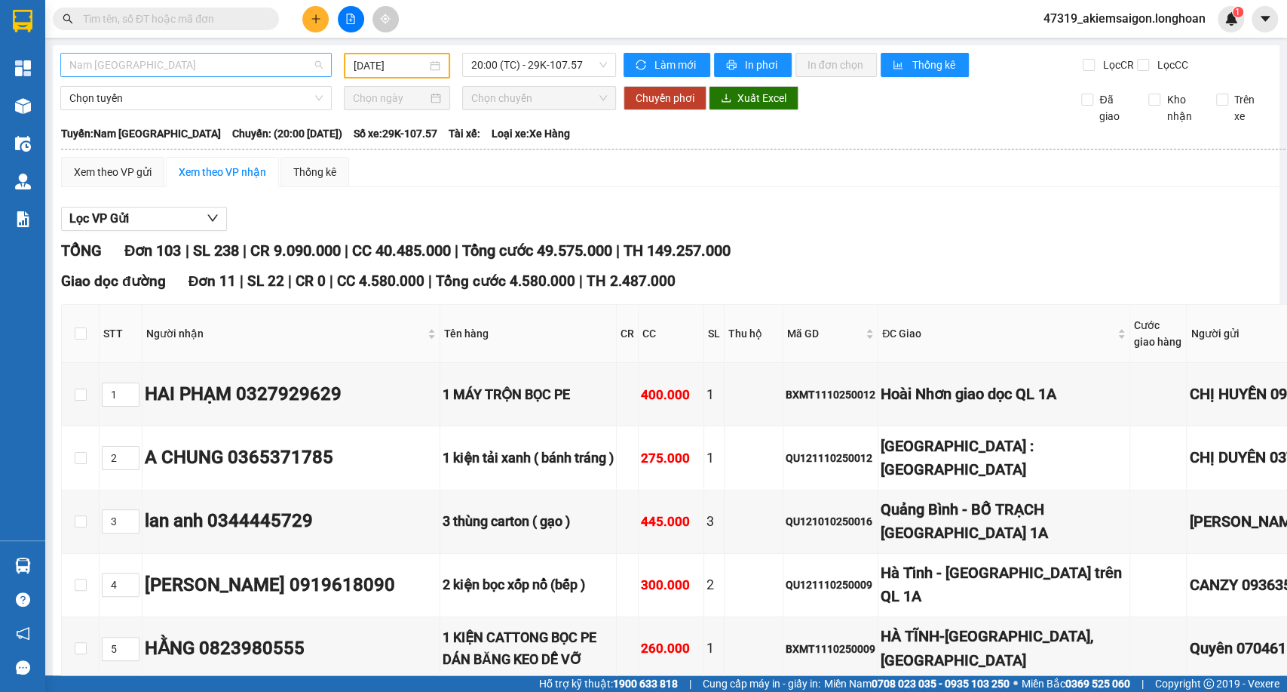
type input "[DATE]"
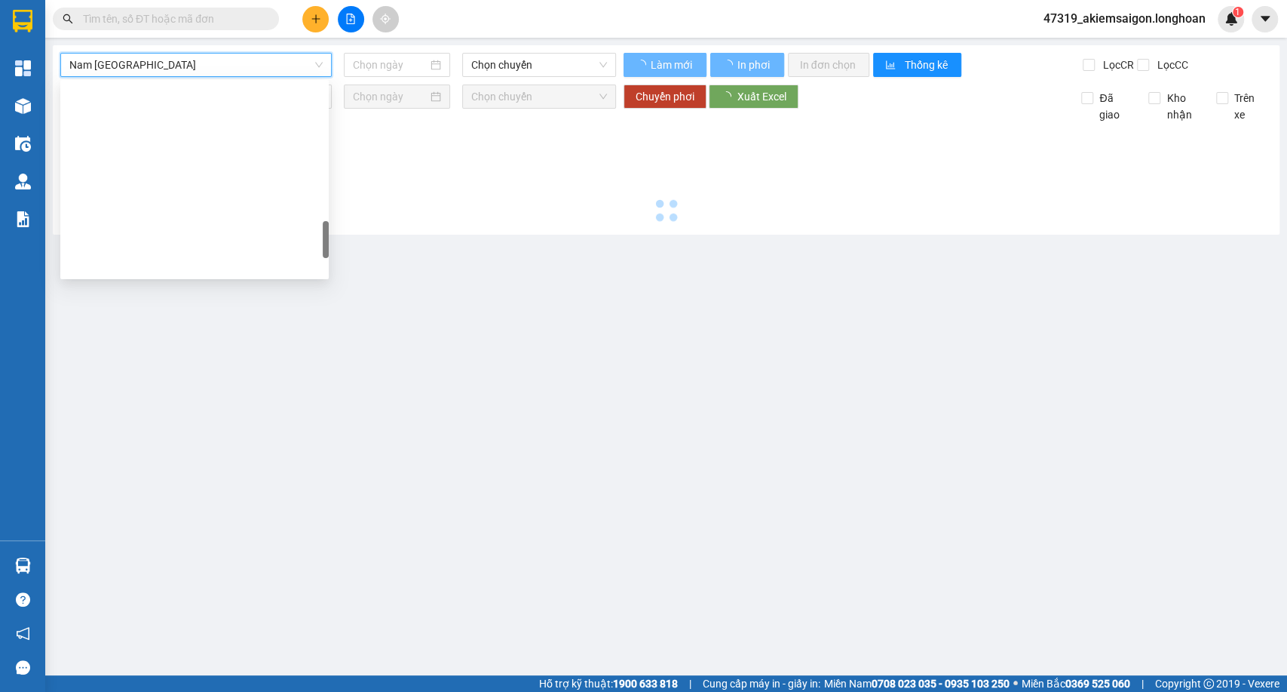
scroll to position [796, 0]
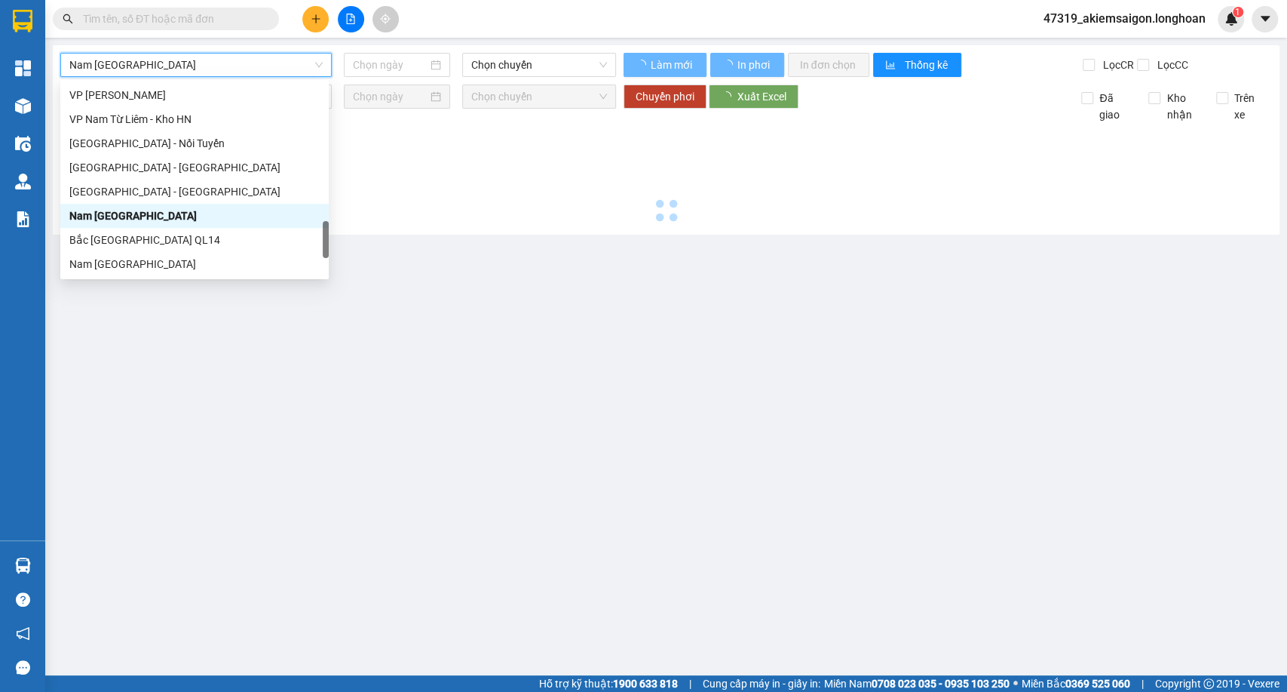
type input "[DATE]"
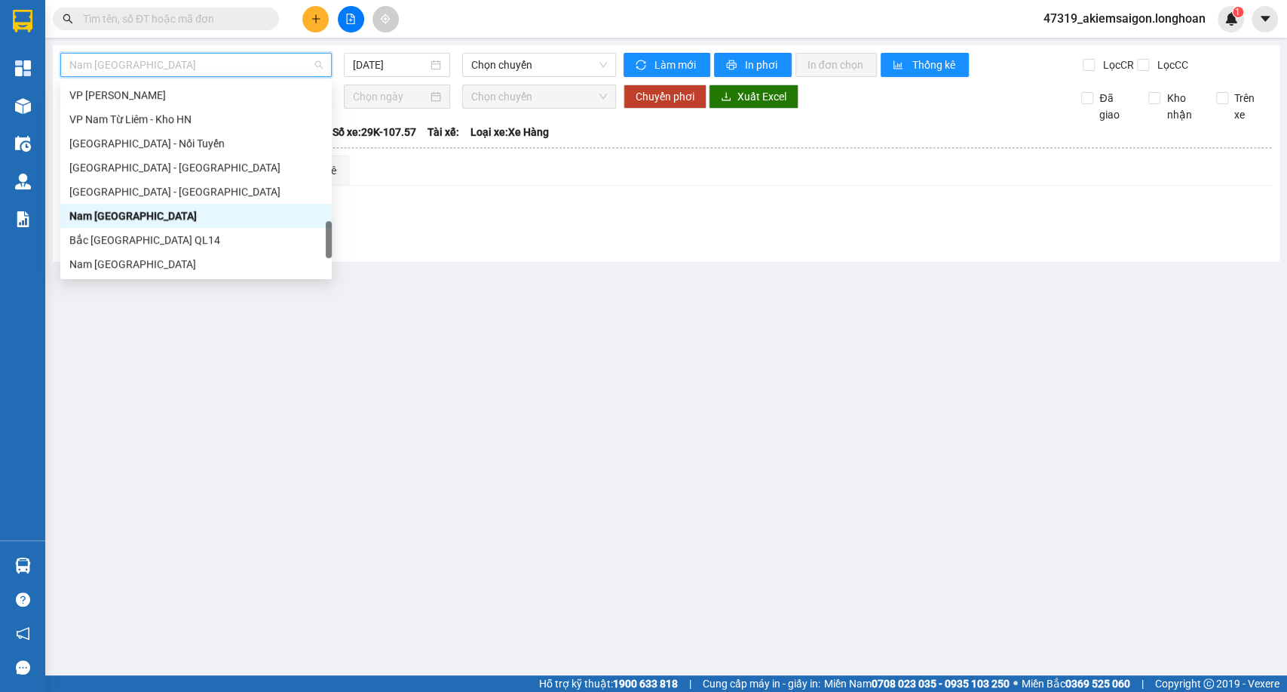
click at [174, 75] on span "Nam [GEOGRAPHIC_DATA]" at bounding box center [195, 65] width 253 height 23
click at [99, 241] on div "Bắc [GEOGRAPHIC_DATA] QL14" at bounding box center [195, 240] width 253 height 17
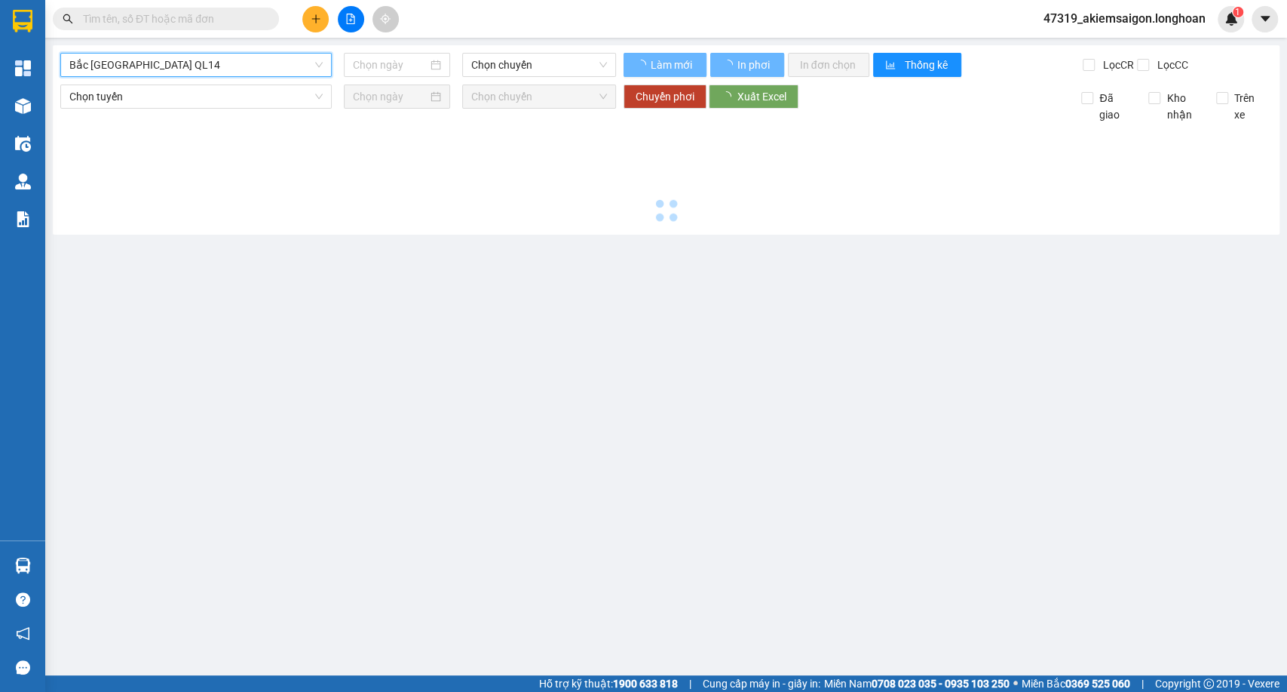
type input "[DATE]"
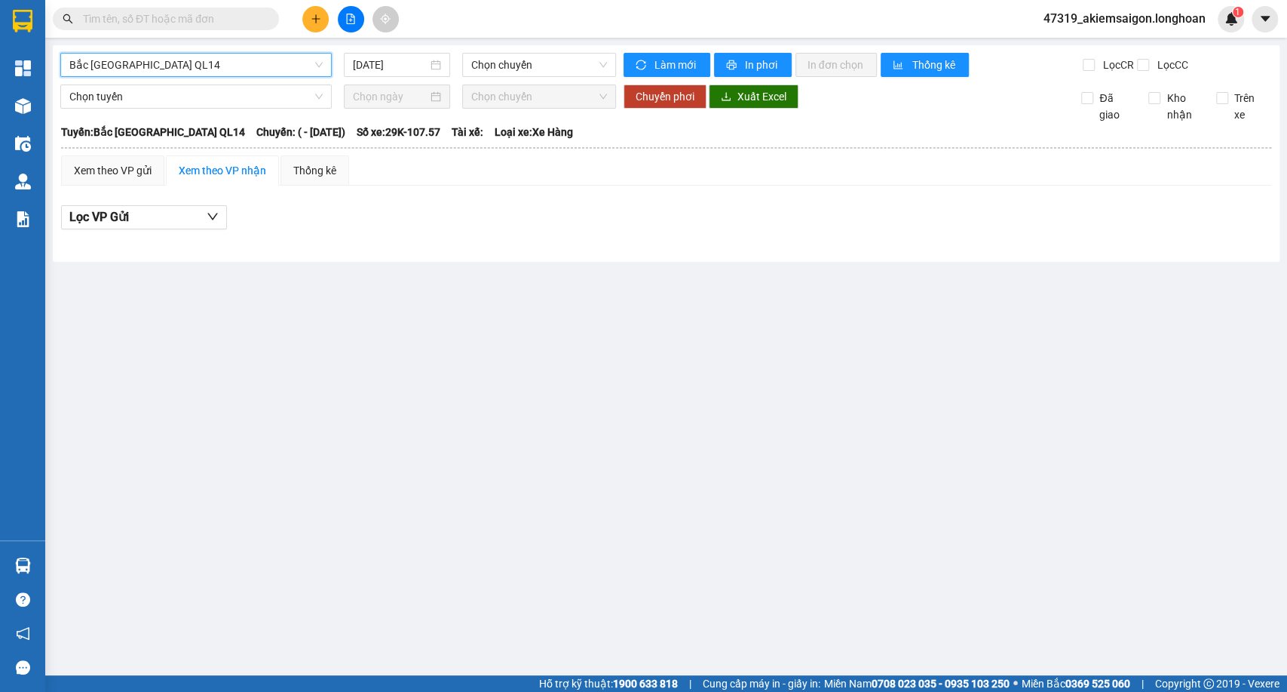
click at [200, 68] on span "Bắc [GEOGRAPHIC_DATA] QL14" at bounding box center [195, 65] width 253 height 23
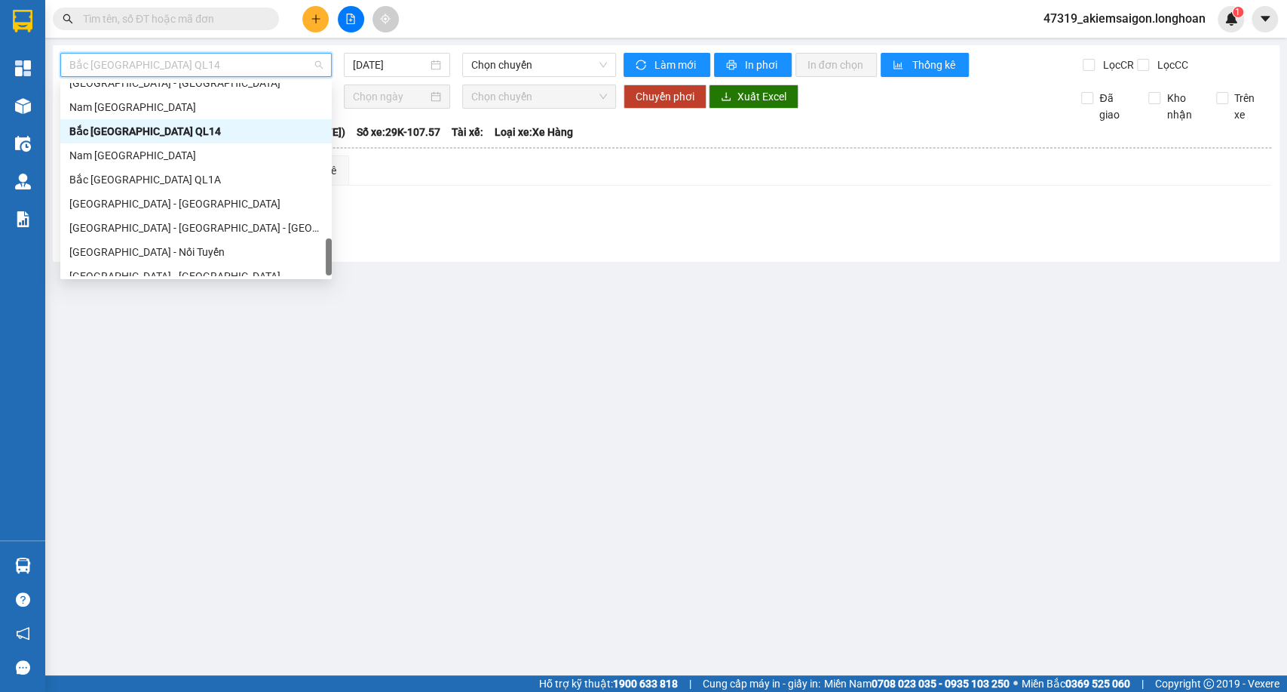
scroll to position [917, 0]
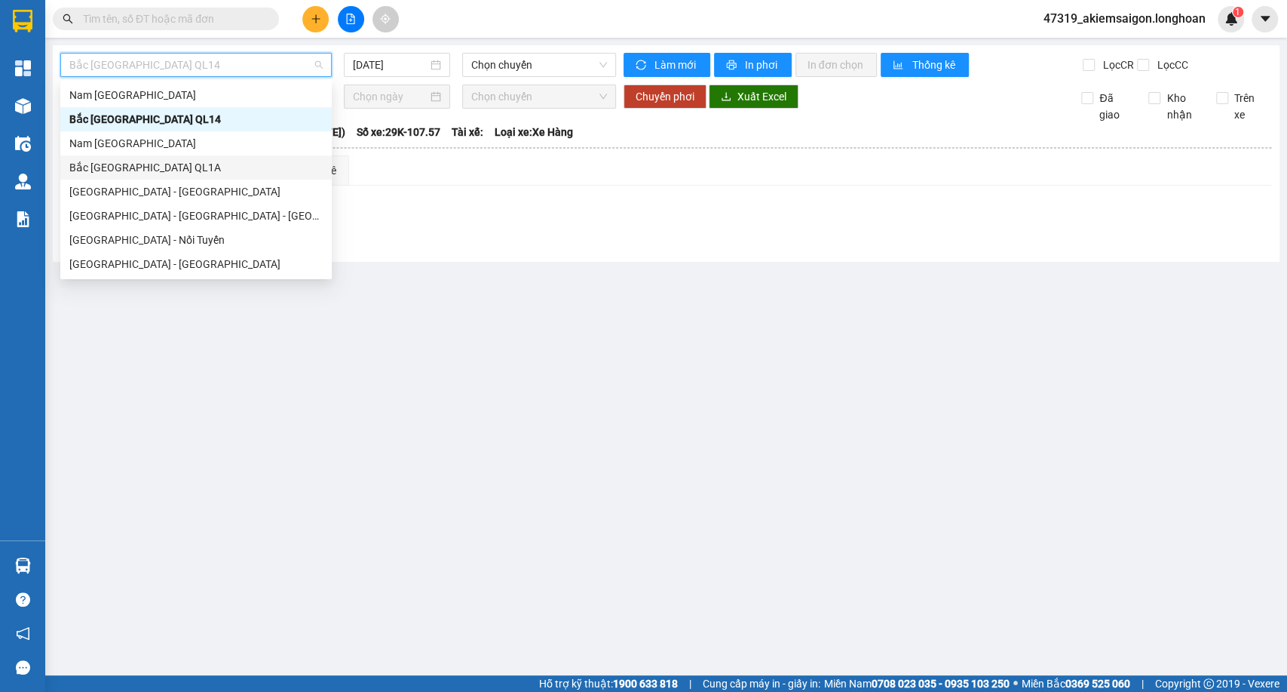
click at [78, 158] on div "Bắc [GEOGRAPHIC_DATA] QL1A" at bounding box center [195, 167] width 271 height 24
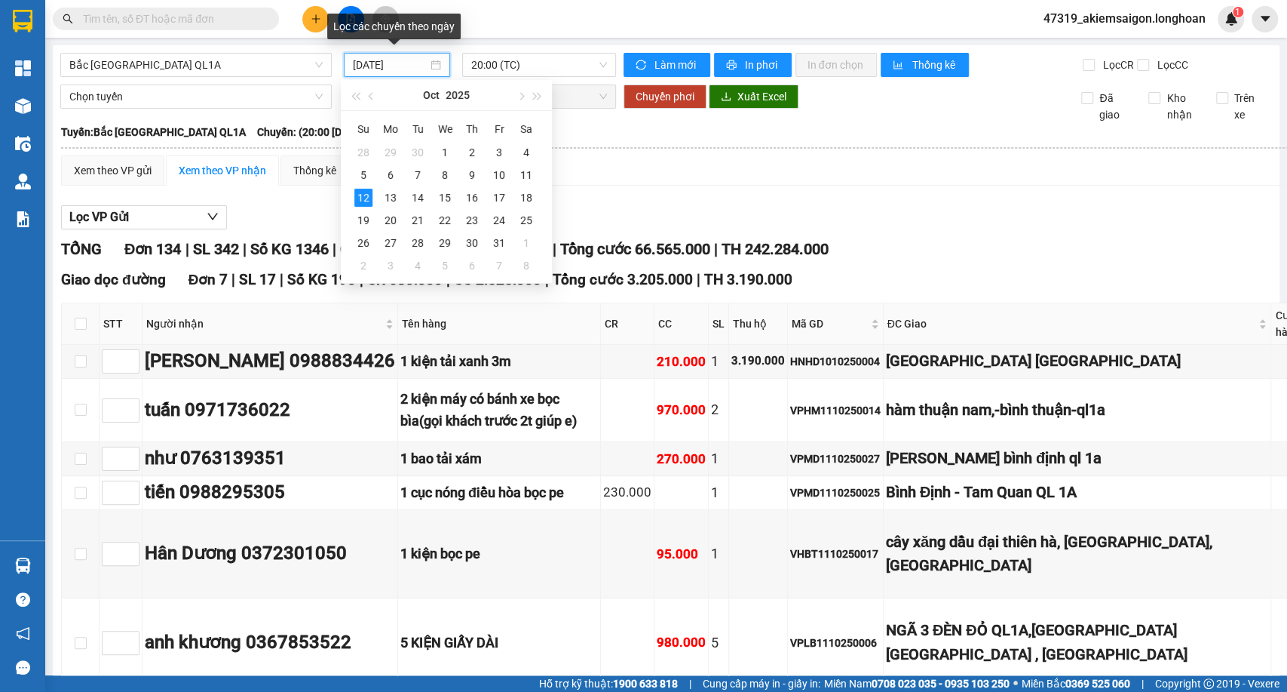
click at [377, 68] on input "[DATE]" at bounding box center [390, 65] width 75 height 17
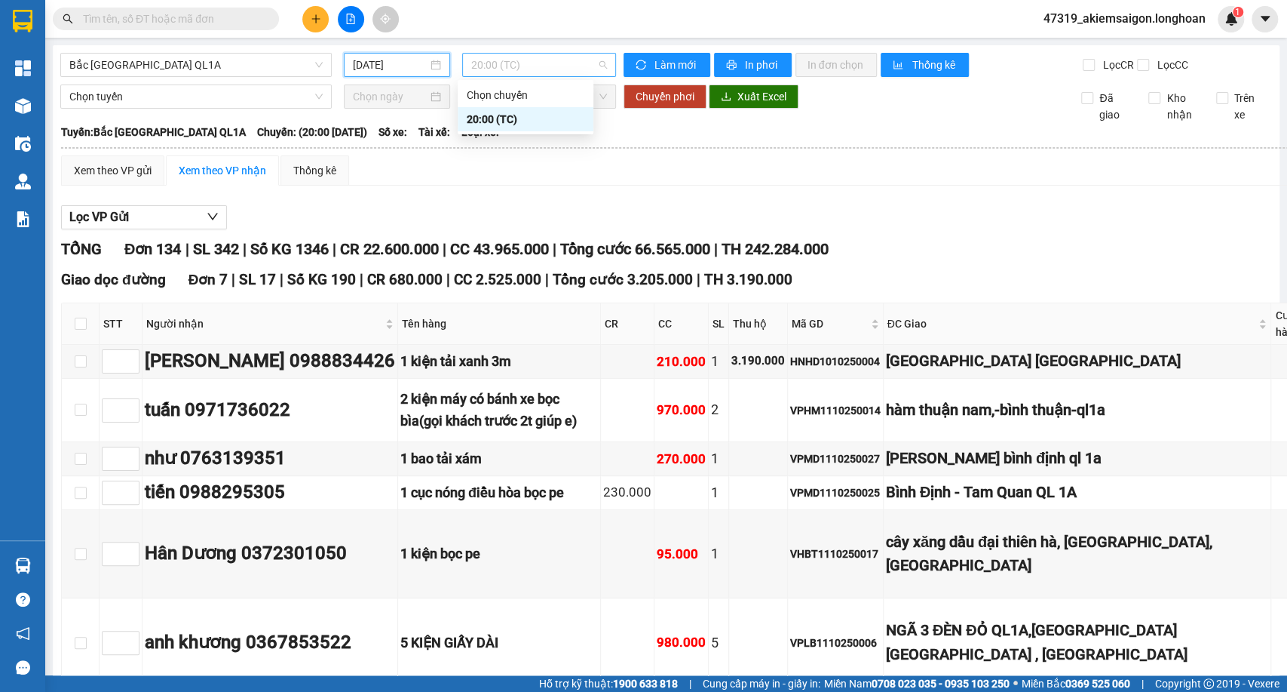
click at [480, 54] on span "20:00 (TC)" at bounding box center [538, 65] width 135 height 23
click at [466, 186] on div "Xem theo VP gửi Xem theo VP nhận Thống kê" at bounding box center [933, 170] width 1744 height 30
click at [728, 106] on button "Xuất Excel" at bounding box center [754, 96] width 90 height 24
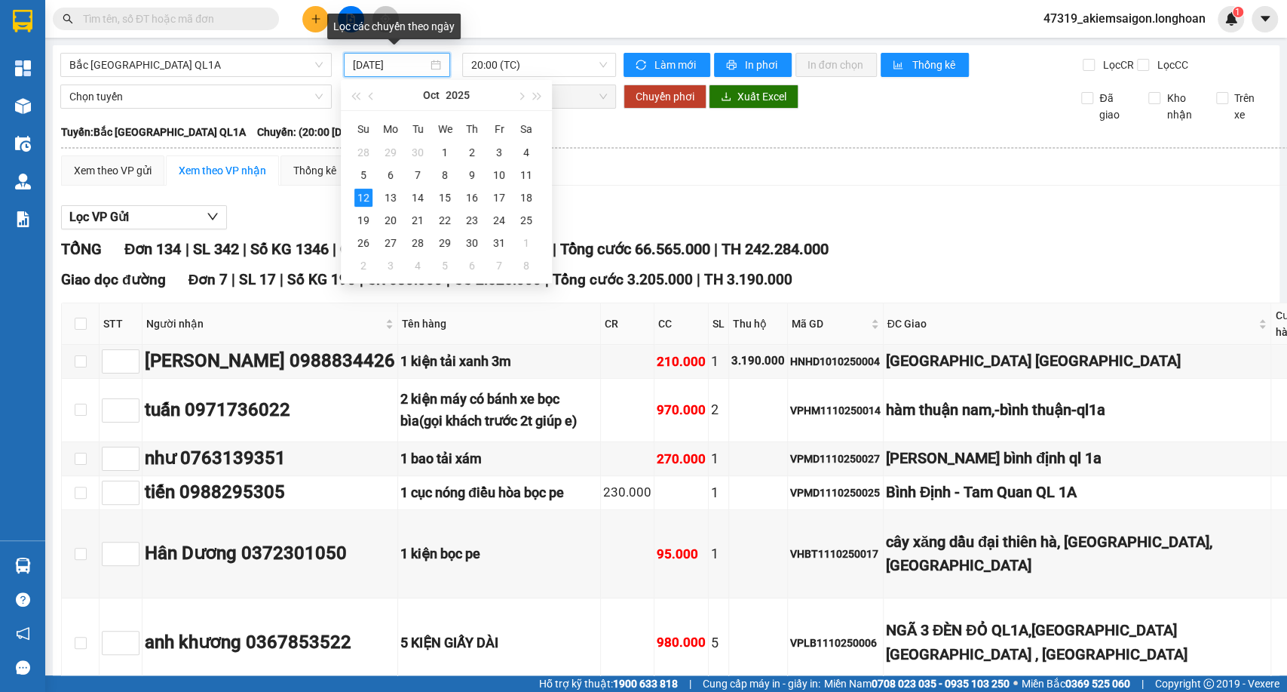
click at [385, 62] on input "[DATE]" at bounding box center [390, 65] width 75 height 17
click at [526, 171] on div "11" at bounding box center [526, 175] width 18 height 18
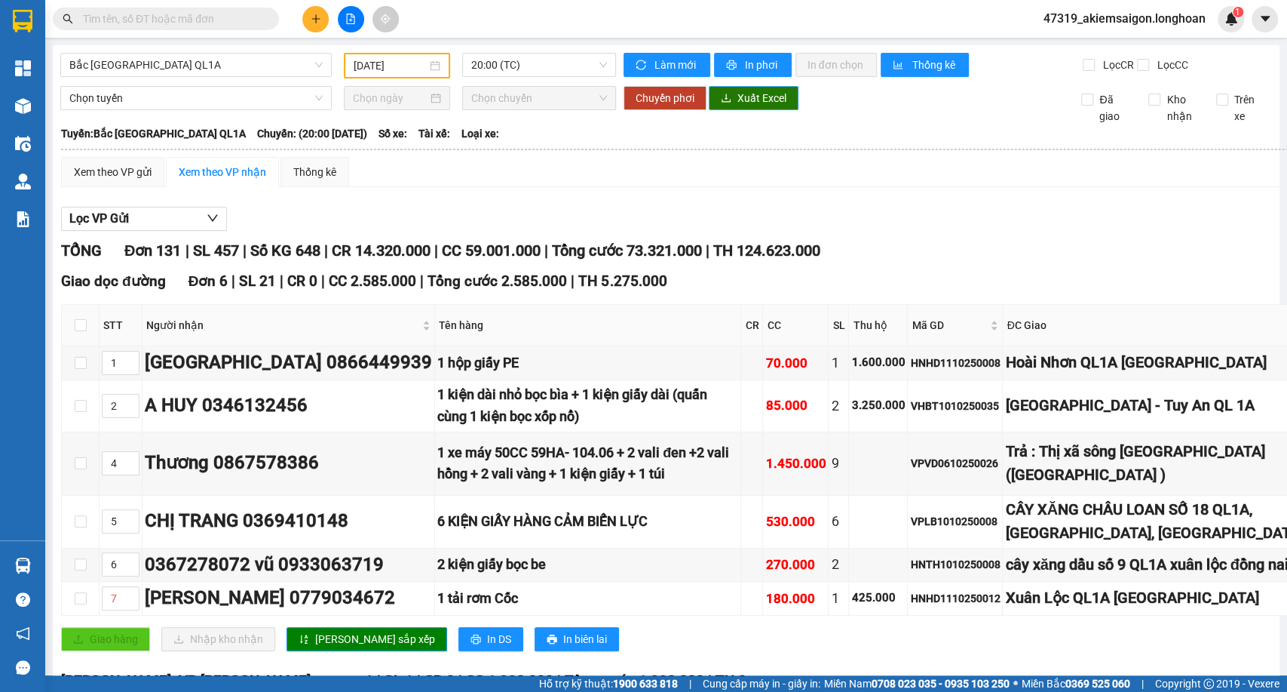
click at [738, 106] on span "Xuất Excel" at bounding box center [762, 98] width 49 height 17
drag, startPoint x: 552, startPoint y: 41, endPoint x: 541, endPoint y: 58, distance: 20.1
click at [541, 58] on main "Bắc Trung Nam QL1A 11/10/2025 20:00 (TC) Làm mới In phơi In đơn chọn Thống kê L…" at bounding box center [643, 337] width 1287 height 675
click at [541, 58] on span "20:00 (TC)" at bounding box center [538, 65] width 135 height 23
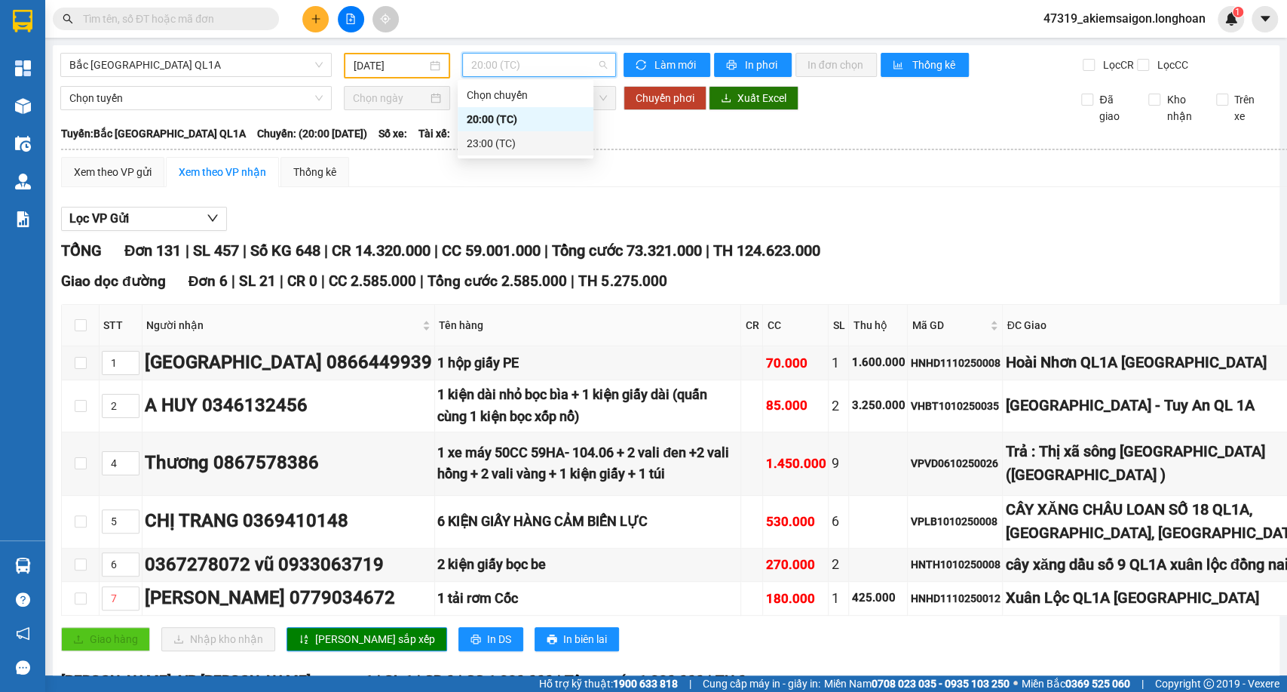
click at [468, 147] on div "23:00 (TC)" at bounding box center [526, 143] width 118 height 17
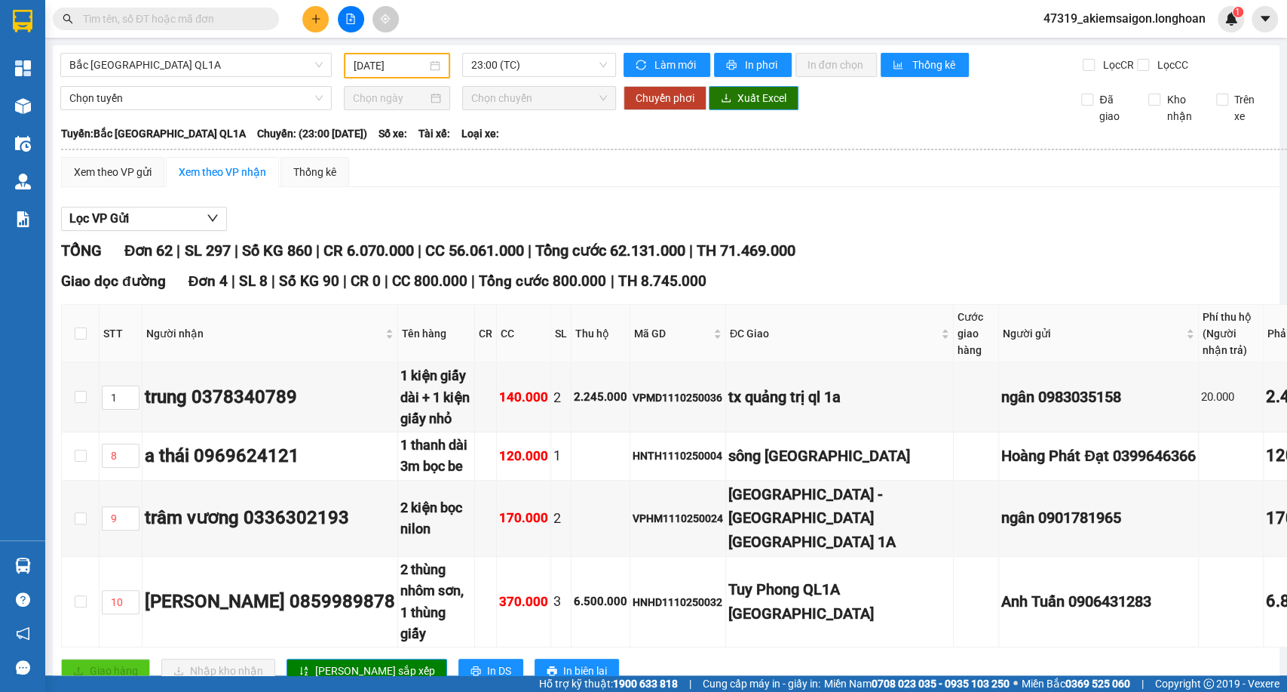
click at [760, 104] on span "Xuất Excel" at bounding box center [762, 98] width 49 height 17
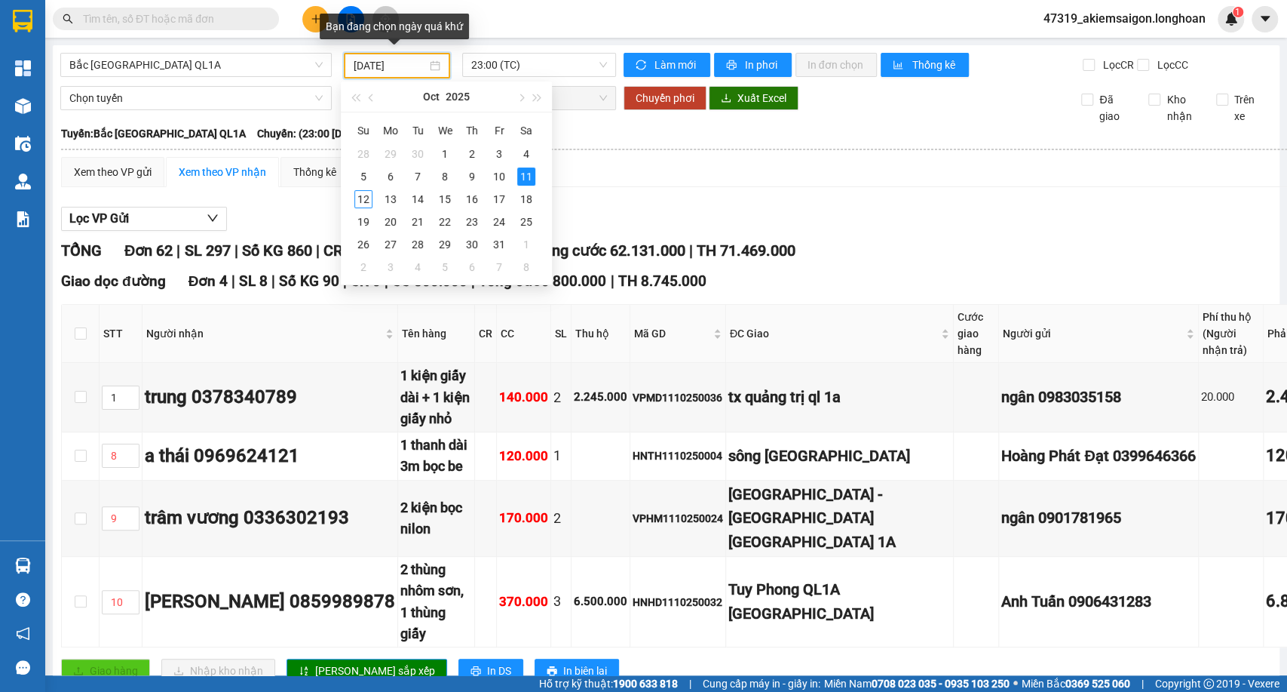
click at [392, 63] on input "[DATE]" at bounding box center [390, 65] width 73 height 17
click at [493, 176] on div "10" at bounding box center [499, 176] width 18 height 18
type input "[DATE]"
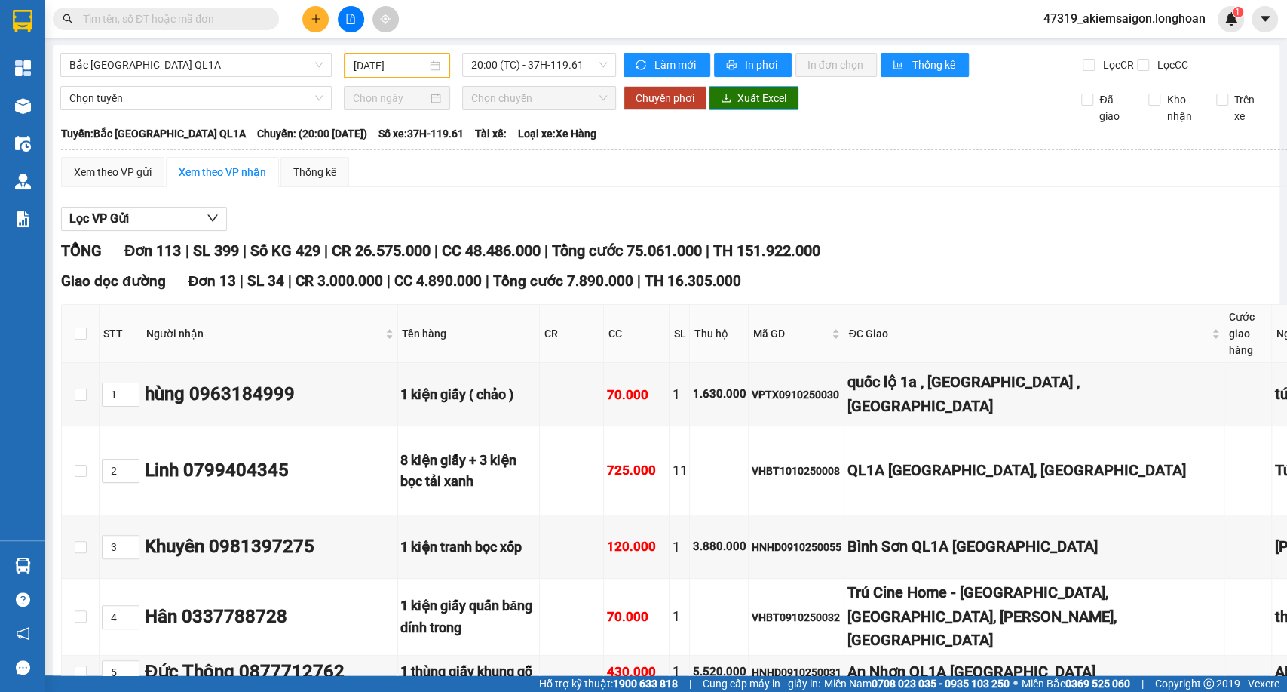
click at [756, 103] on span "Xuất Excel" at bounding box center [762, 98] width 49 height 17
click at [524, 75] on span "20:00 (TC) - 37H-119.61" at bounding box center [538, 65] width 135 height 23
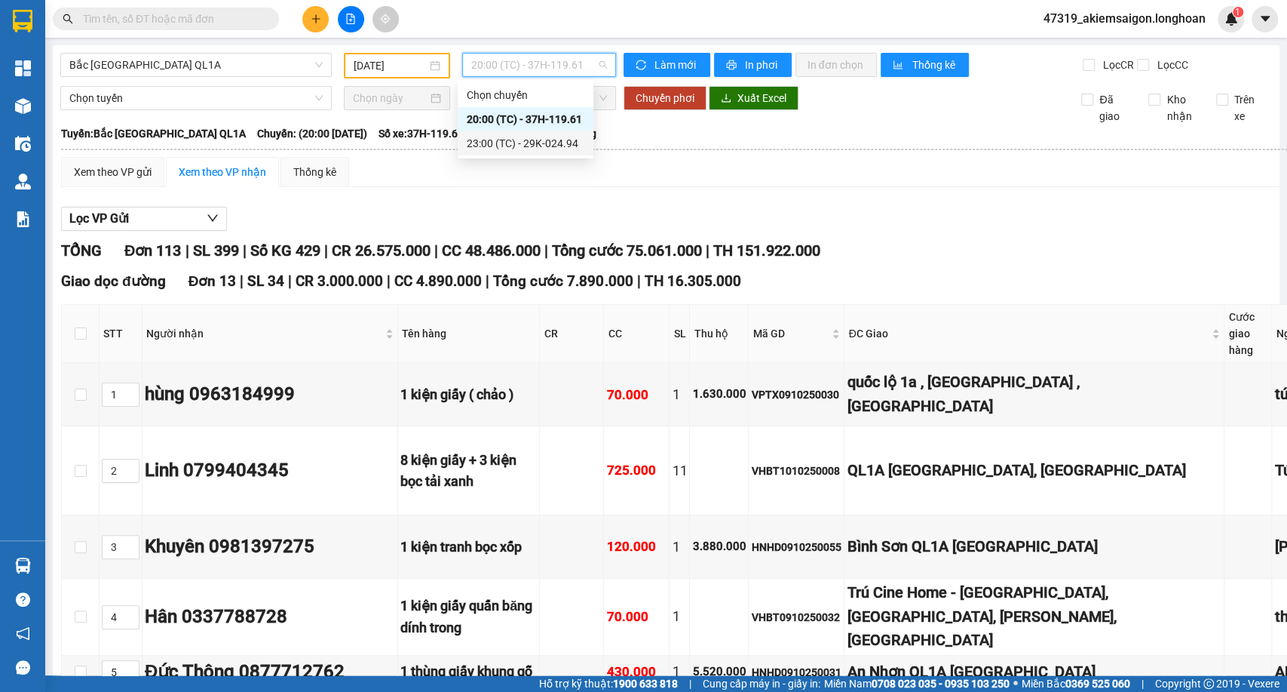
click at [494, 140] on div "23:00 (TC) - 29K-024.94" at bounding box center [526, 143] width 118 height 17
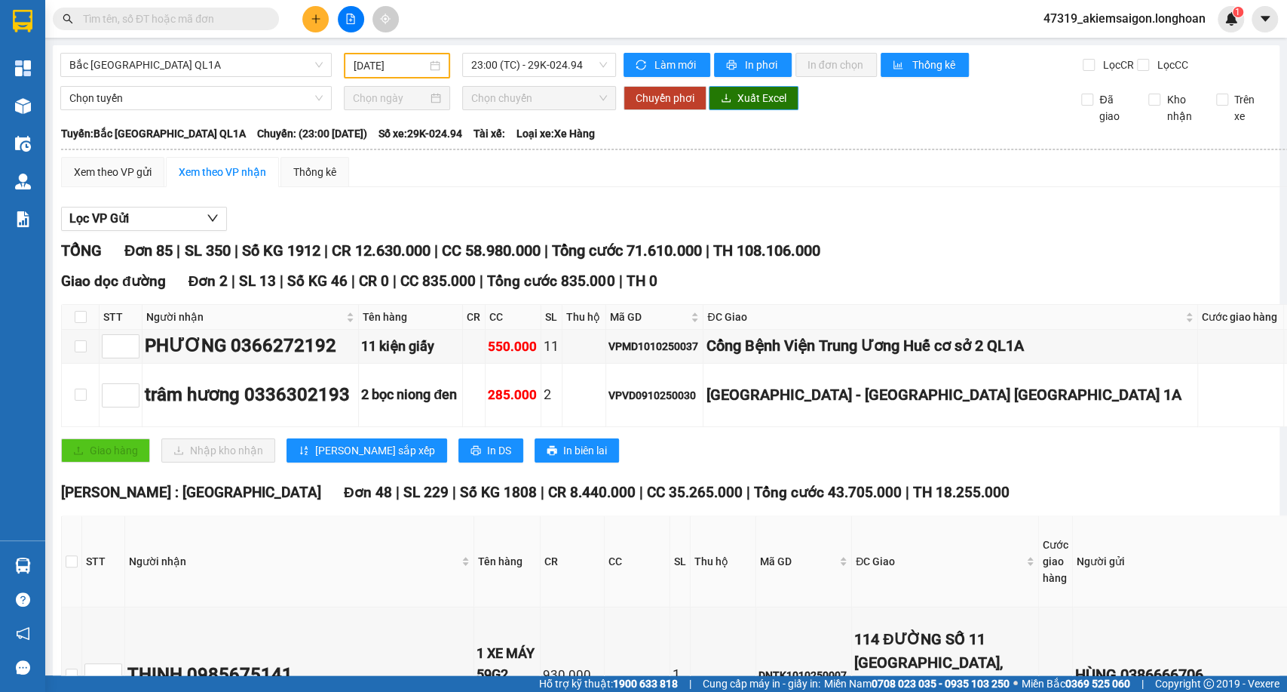
click at [722, 102] on icon "download" at bounding box center [726, 98] width 9 height 8
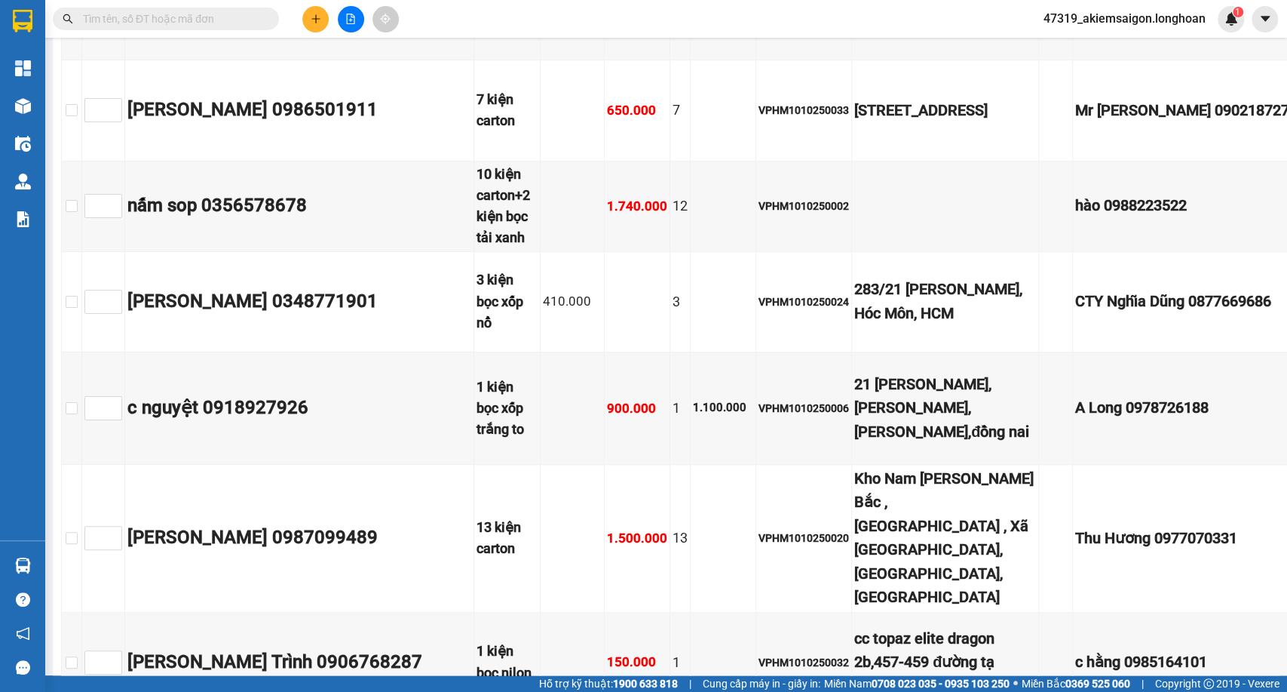
scroll to position [694, 0]
